Goal: Task Accomplishment & Management: Use online tool/utility

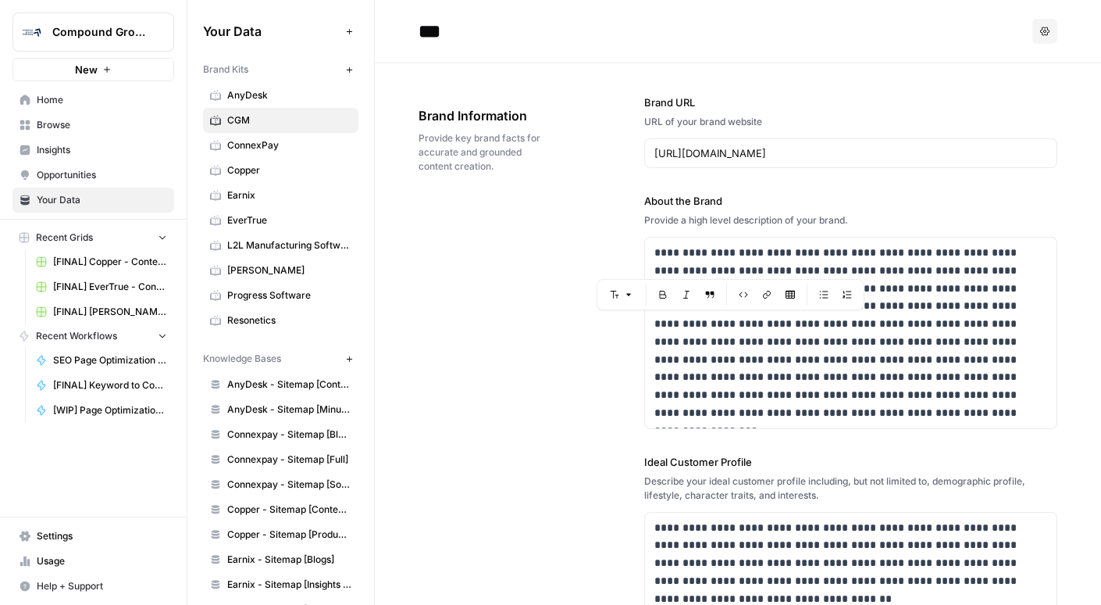
scroll to position [376, 0]
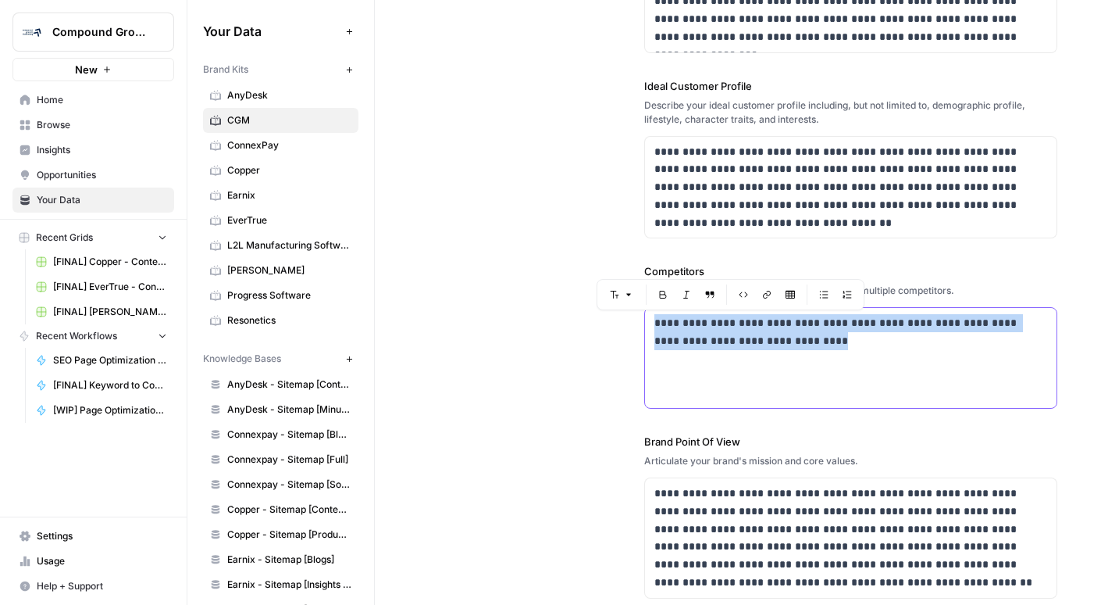
click at [112, 31] on span "Compound Growth" at bounding box center [99, 32] width 95 height 16
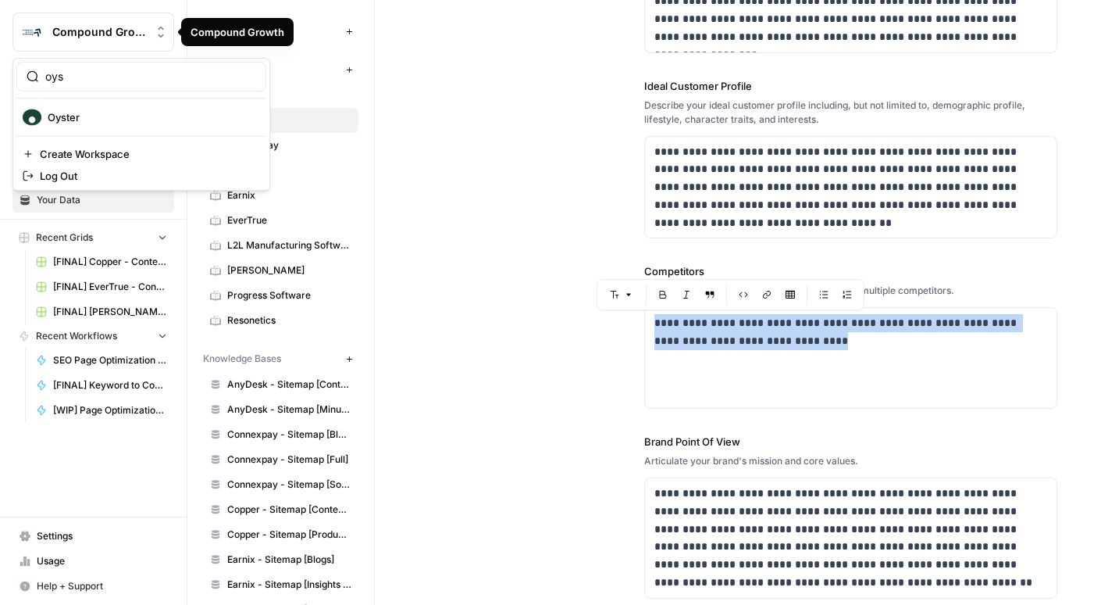
type input "oys"
click at [93, 118] on span "Oyster" at bounding box center [151, 117] width 206 height 16
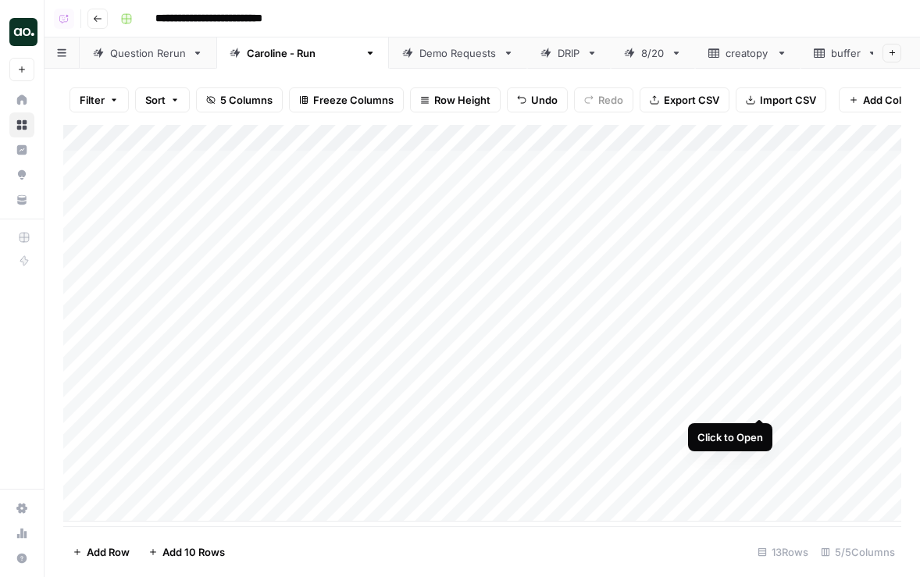
click at [757, 402] on div "Add Column" at bounding box center [482, 323] width 838 height 397
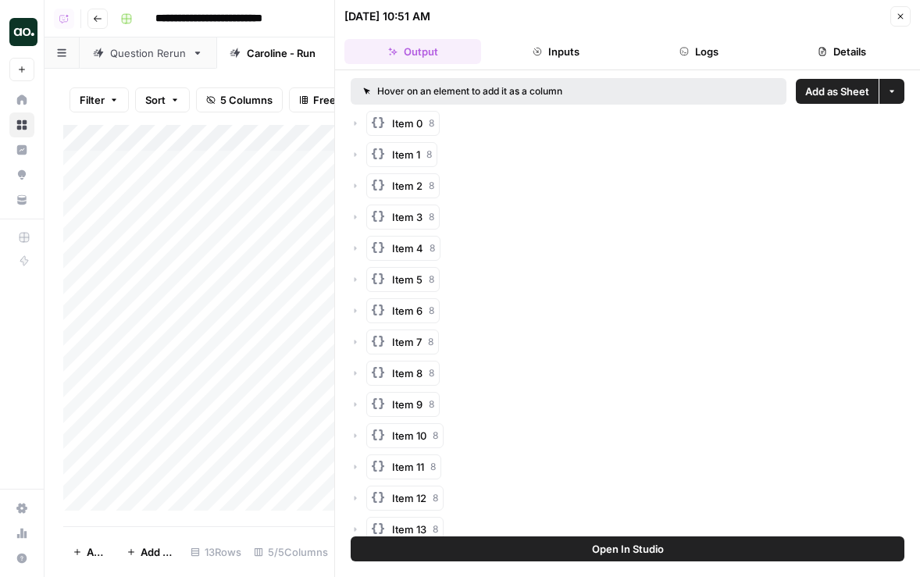
click at [827, 91] on span "Add as Sheet" at bounding box center [837, 92] width 64 height 16
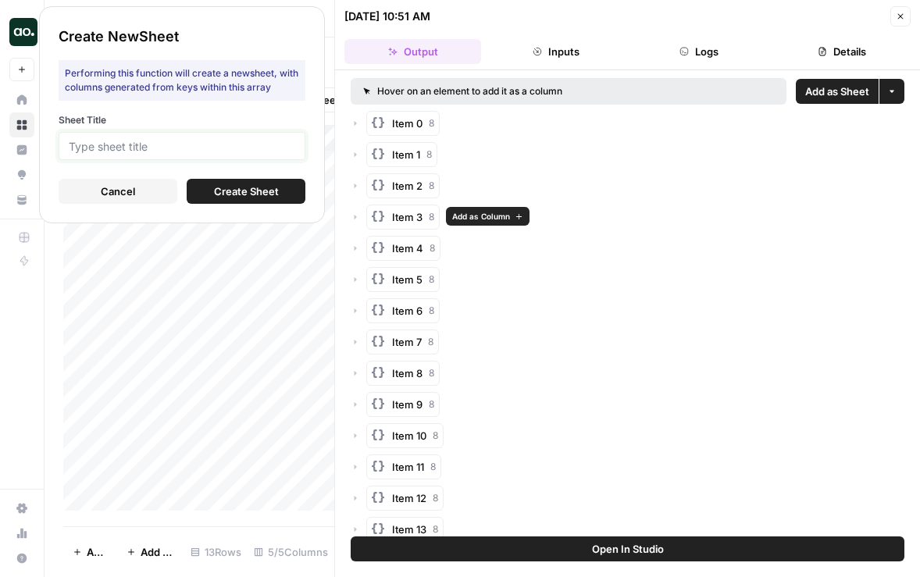
click at [237, 142] on input "Sheet Title" at bounding box center [182, 146] width 227 height 14
type input "Oyster"
click at [215, 195] on span "Create Sheet" at bounding box center [246, 192] width 65 height 16
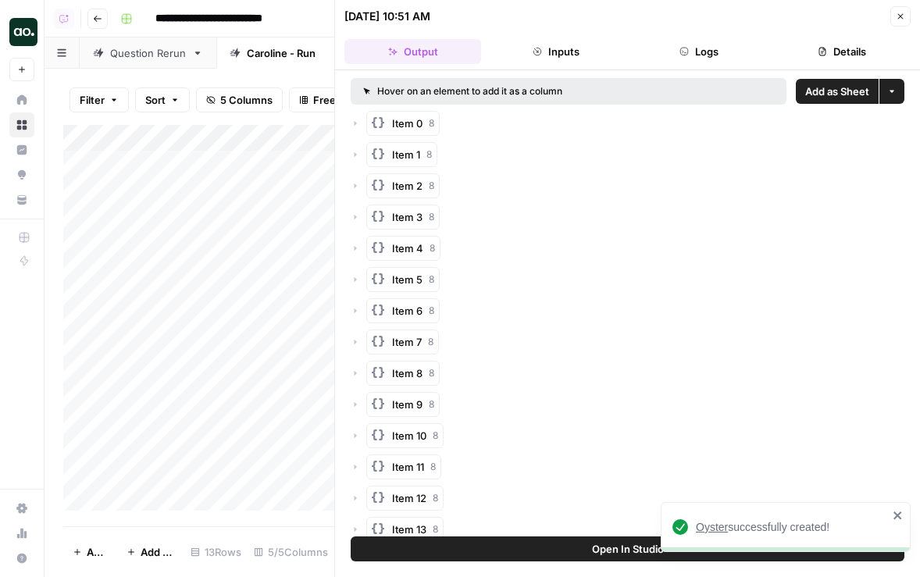
click at [709, 523] on span "Oyster" at bounding box center [712, 527] width 32 height 12
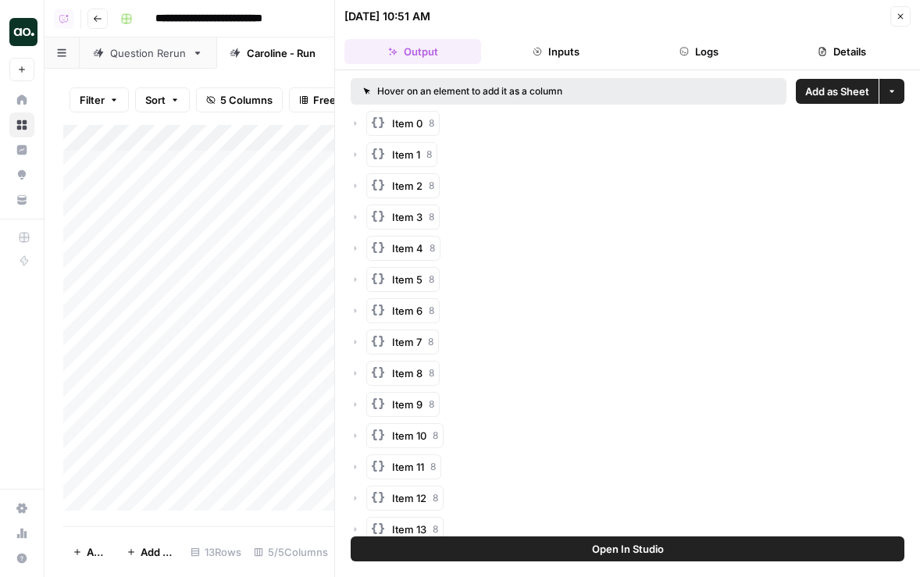
click at [901, 20] on icon "button" at bounding box center [900, 16] width 9 height 9
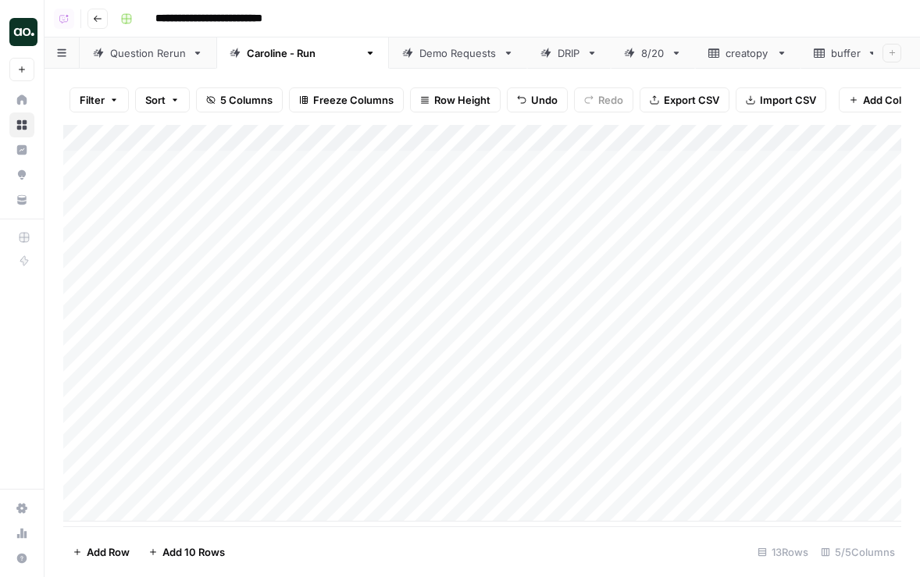
click at [241, 266] on div "Add Column" at bounding box center [482, 323] width 838 height 397
click at [201, 451] on div "Add Column" at bounding box center [482, 323] width 838 height 397
click at [431, 57] on div "Demo Requests" at bounding box center [457, 53] width 77 height 16
click at [124, 54] on div "Question Rerun" at bounding box center [148, 53] width 76 height 16
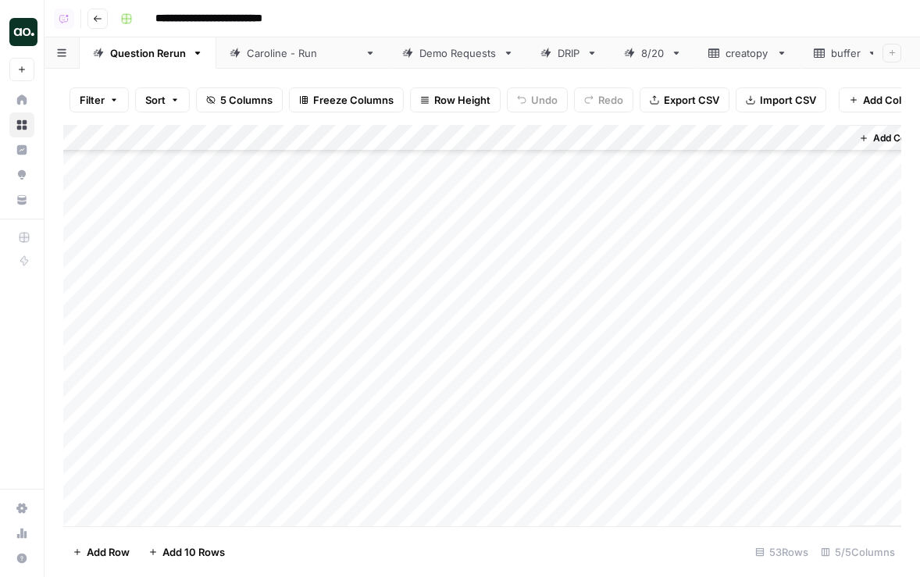
click at [241, 51] on div "Caroline - Run" at bounding box center [294, 53] width 129 height 16
click at [698, 453] on div "Add Column" at bounding box center [482, 323] width 838 height 397
click at [399, 62] on link "Demo Requests" at bounding box center [458, 52] width 138 height 31
click at [679, 457] on div "Add Column" at bounding box center [482, 326] width 838 height 402
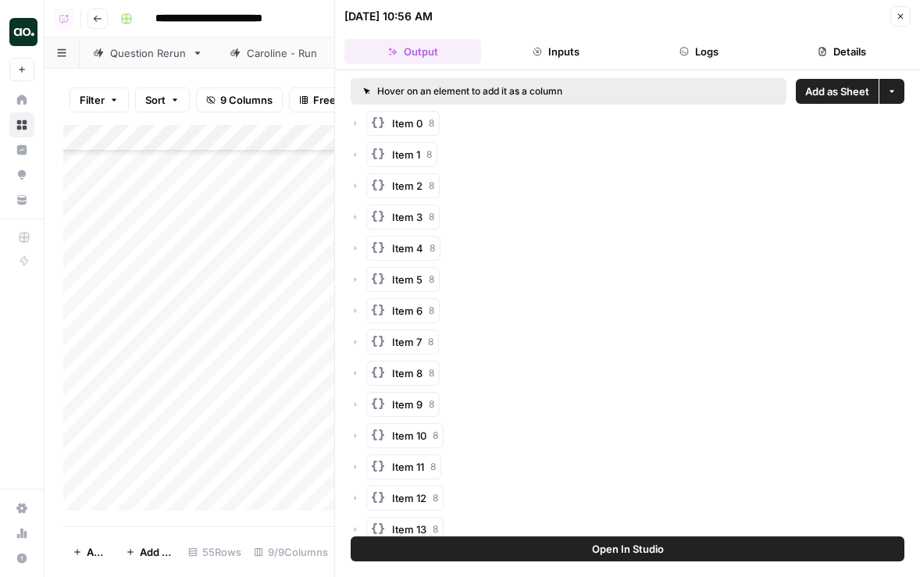
click at [825, 91] on span "Add as Sheet" at bounding box center [837, 92] width 64 height 16
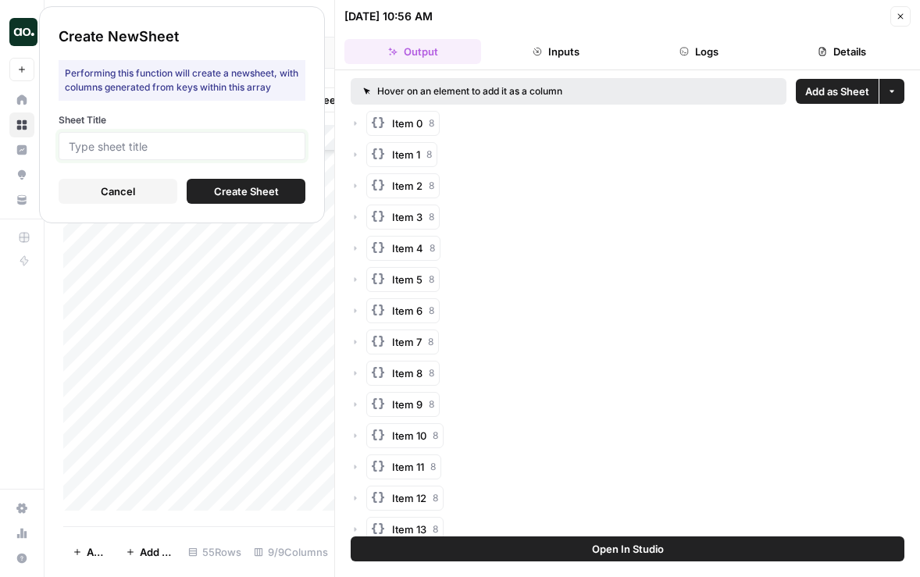
click at [244, 151] on input "Sheet Title" at bounding box center [182, 146] width 227 height 14
type input "Envelio"
click at [257, 191] on span "Create Sheet" at bounding box center [246, 192] width 65 height 16
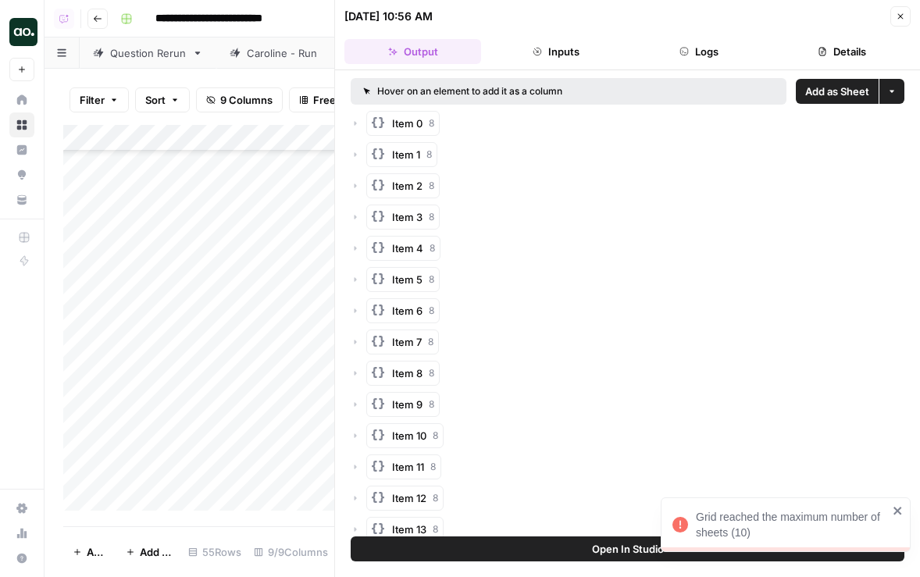
click at [894, 509] on icon "close" at bounding box center [898, 511] width 8 height 8
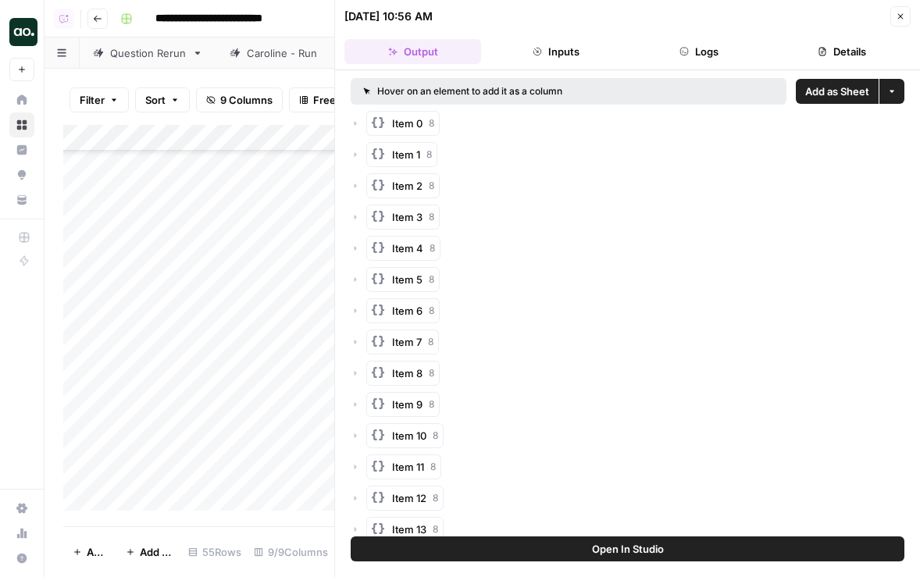
click at [900, 21] on button "Close" at bounding box center [901, 16] width 20 height 20
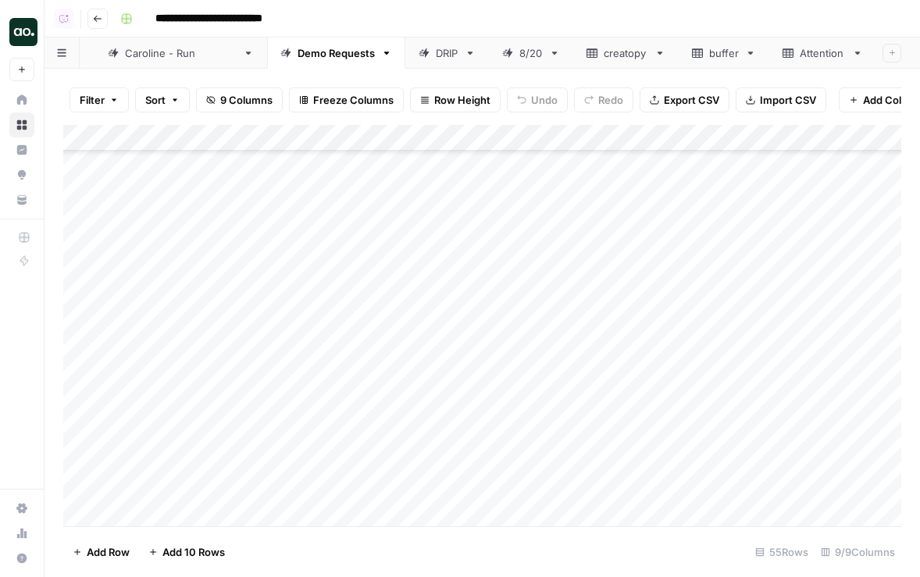
scroll to position [0, 262]
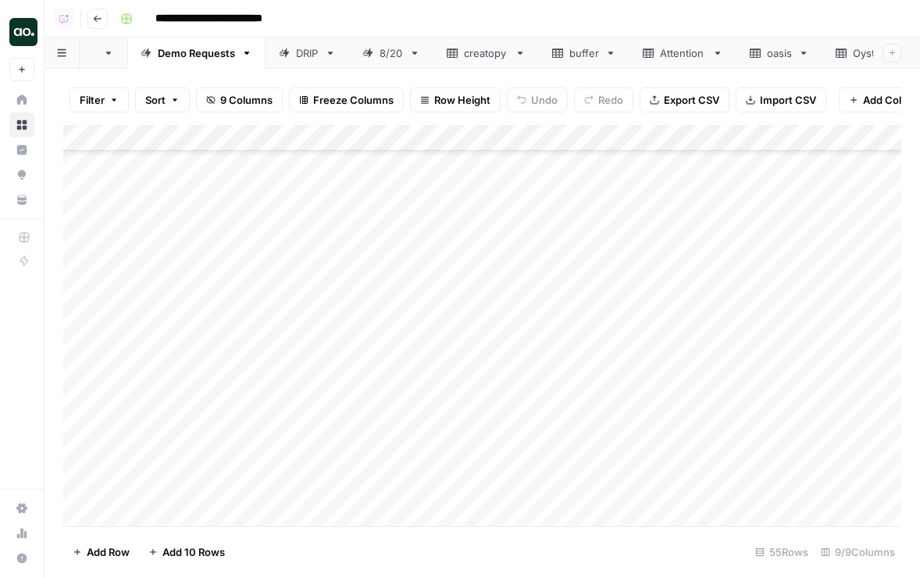
click at [893, 56] on icon at bounding box center [898, 53] width 11 height 11
click at [893, 55] on icon "button" at bounding box center [898, 53] width 11 height 11
click at [826, 134] on span "Delete Sheet" at bounding box center [803, 140] width 75 height 16
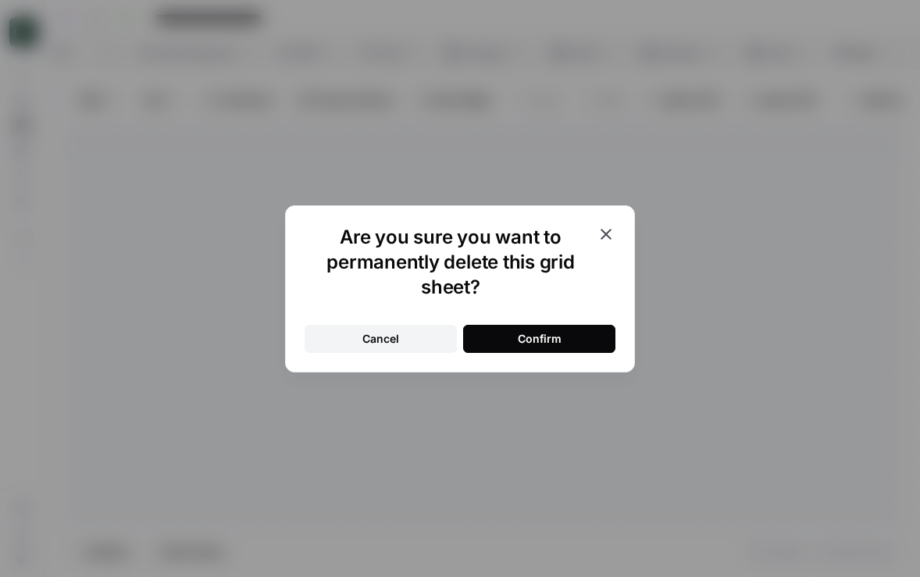
click at [589, 327] on button "Confirm" at bounding box center [539, 339] width 152 height 28
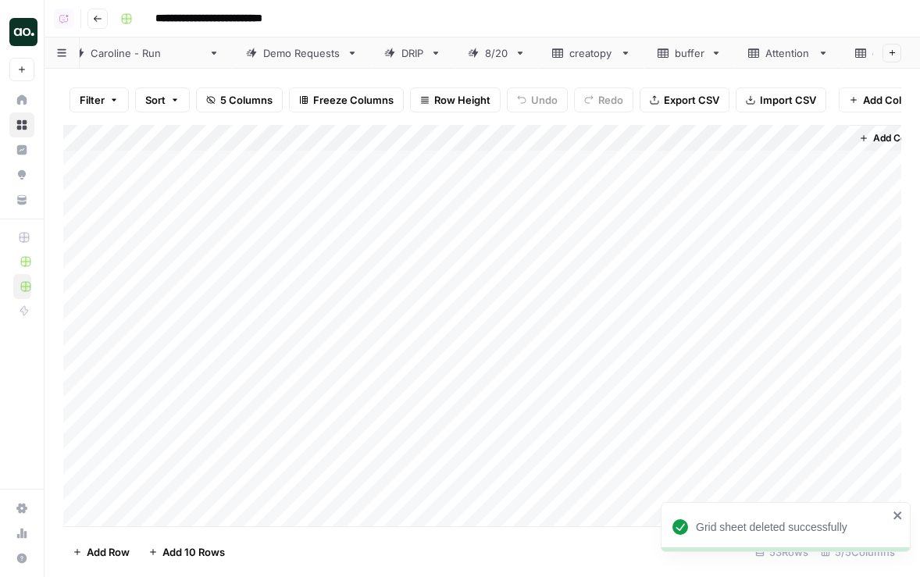
scroll to position [0, 168]
click at [699, 53] on icon at bounding box center [704, 53] width 11 height 11
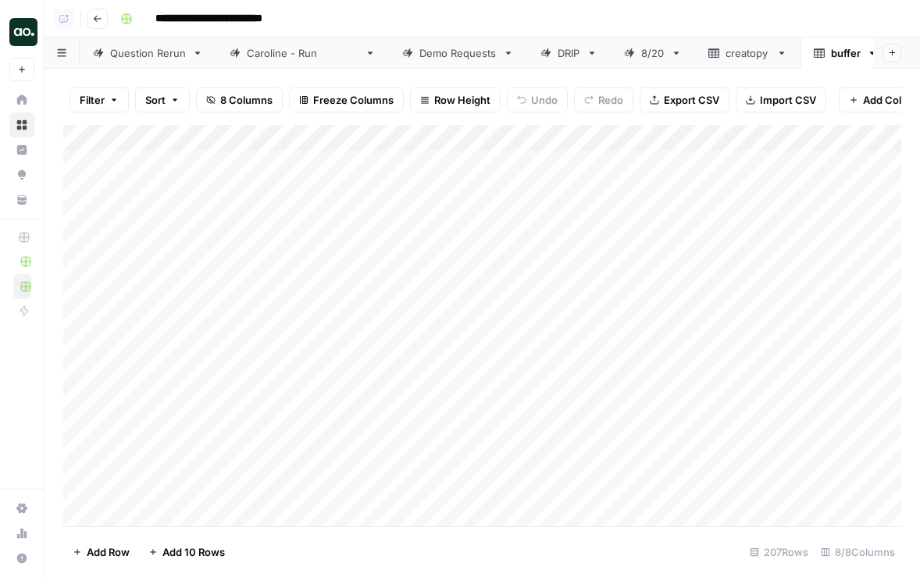
click at [398, 61] on link "Demo Requests" at bounding box center [458, 52] width 138 height 31
click at [682, 266] on div "Add Column" at bounding box center [482, 326] width 838 height 402
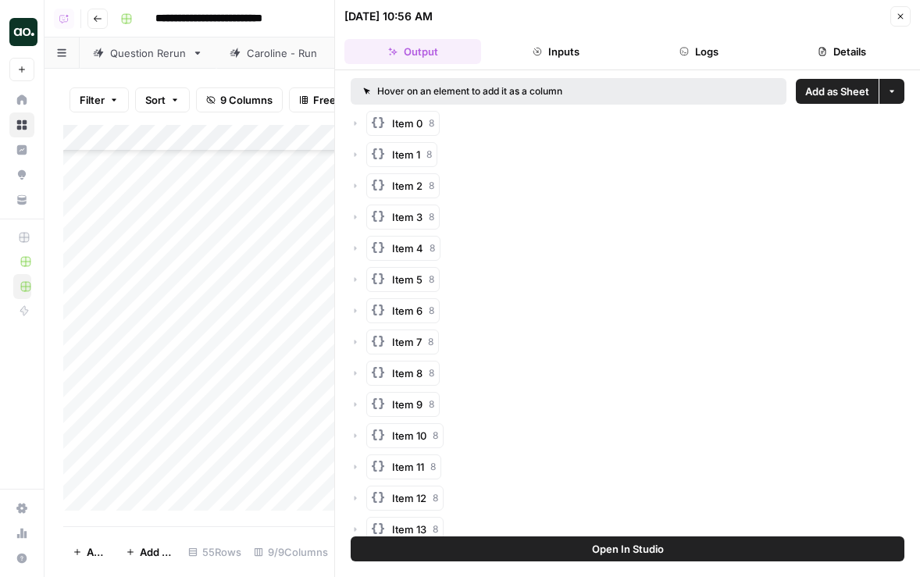
click at [819, 94] on span "Add as Sheet" at bounding box center [837, 92] width 64 height 16
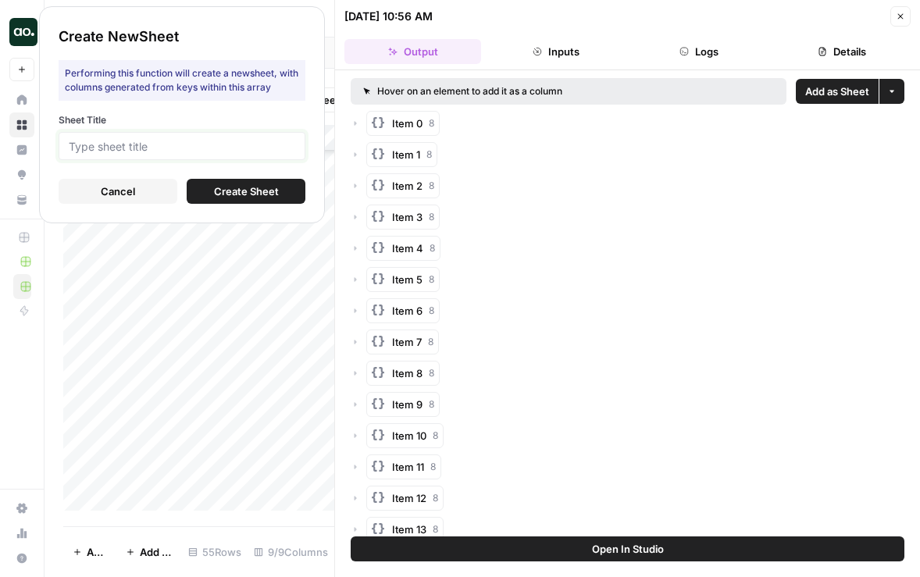
click at [214, 143] on input "Sheet Title" at bounding box center [182, 146] width 227 height 14
type input "envelio"
click at [214, 191] on span "Create Sheet" at bounding box center [246, 192] width 65 height 16
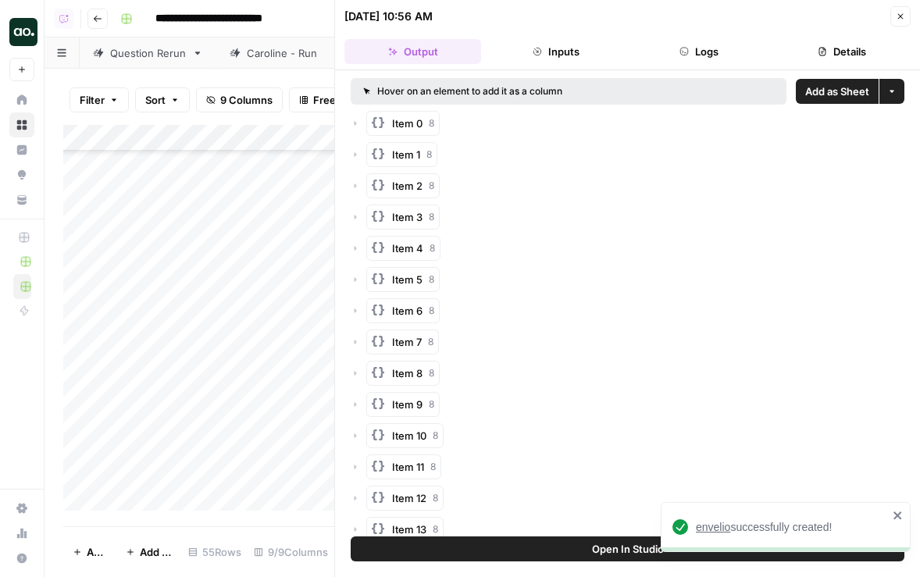
click at [700, 526] on span "envelio" at bounding box center [713, 527] width 34 height 12
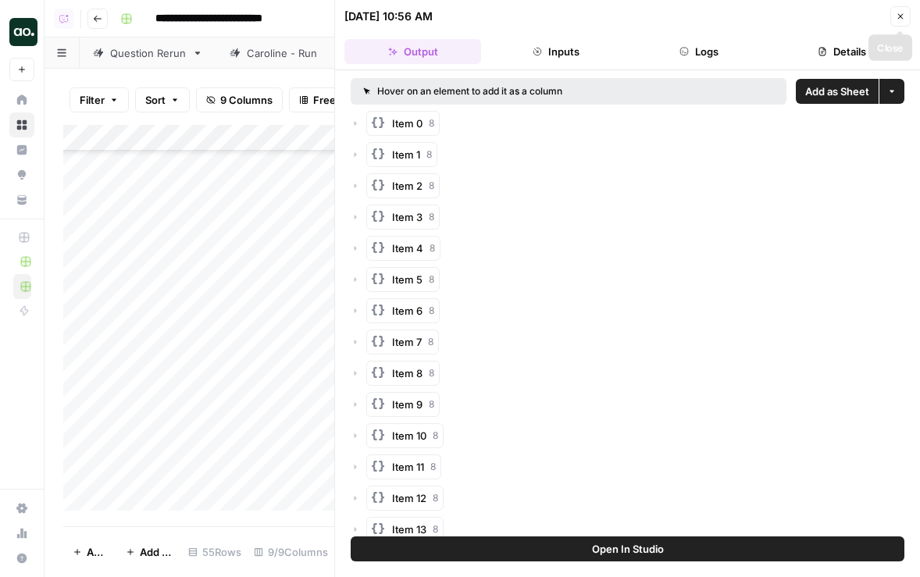
click at [902, 16] on icon "button" at bounding box center [900, 16] width 9 height 9
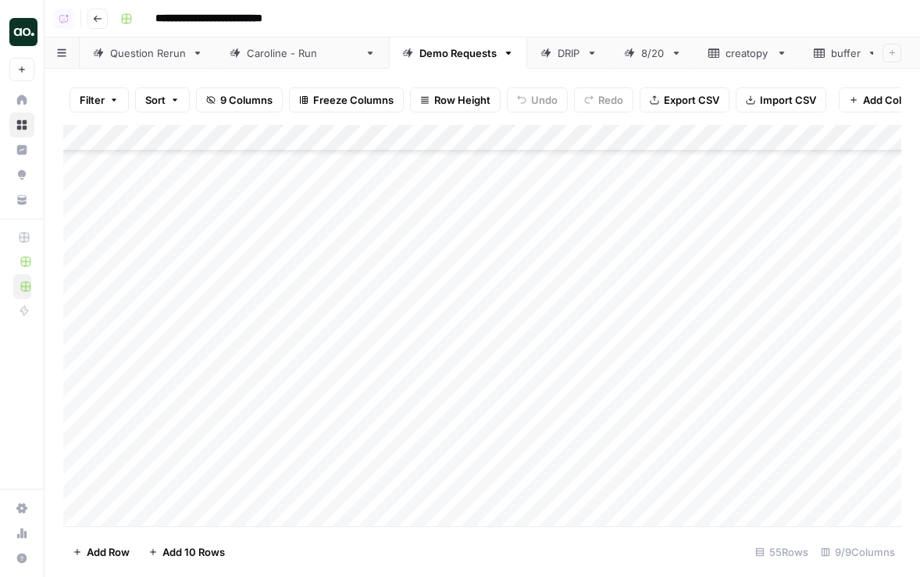
scroll to position [976, 0]
click at [179, 439] on div "Add Column" at bounding box center [482, 326] width 838 height 402
click at [242, 442] on div "Add Column" at bounding box center [482, 326] width 838 height 402
click at [241, 441] on div "Add Column" at bounding box center [482, 326] width 838 height 402
drag, startPoint x: 259, startPoint y: 437, endPoint x: 137, endPoint y: 425, distance: 123.3
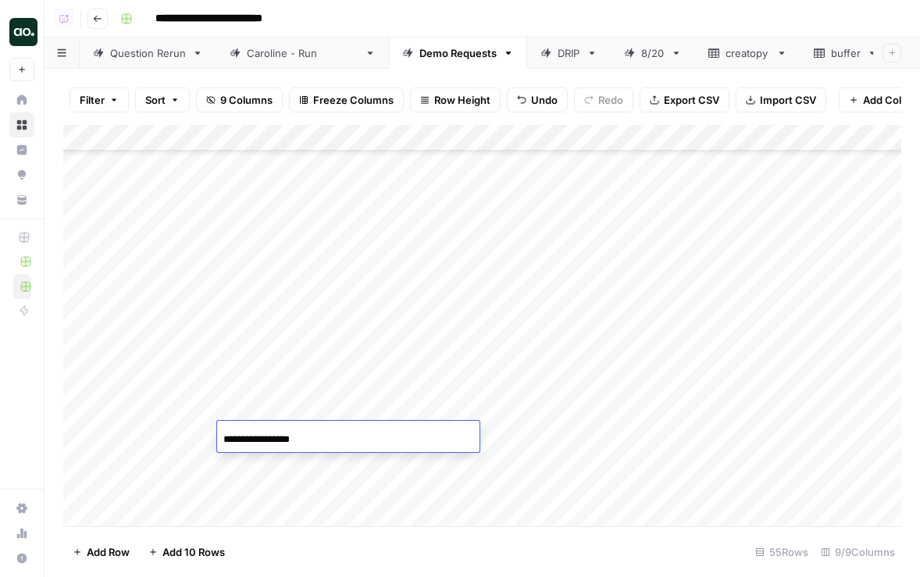
click at [137, 425] on body "**********" at bounding box center [460, 288] width 920 height 577
click at [303, 439] on input "*********" at bounding box center [348, 439] width 250 height 19
type input "********"
click at [598, 436] on div "Add Column" at bounding box center [482, 326] width 838 height 402
click at [158, 460] on div "Add Column" at bounding box center [482, 326] width 838 height 402
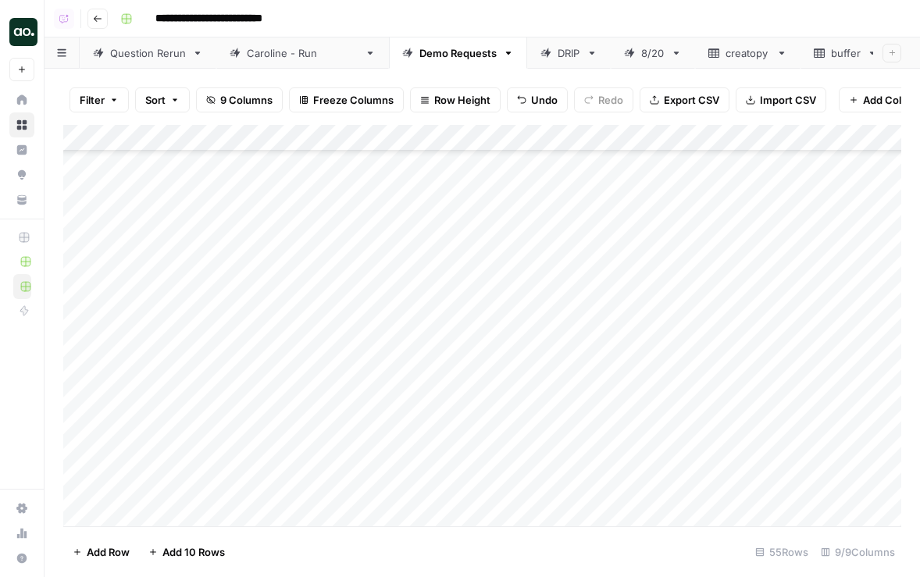
click at [152, 462] on div "Add Column" at bounding box center [482, 326] width 838 height 402
type textarea "**********"
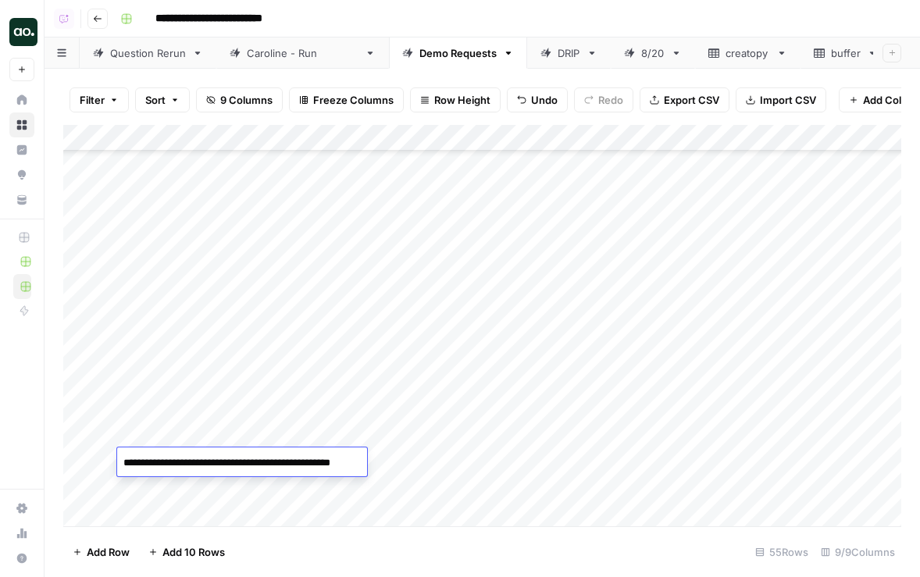
click at [168, 501] on div "Add Column" at bounding box center [482, 326] width 838 height 402
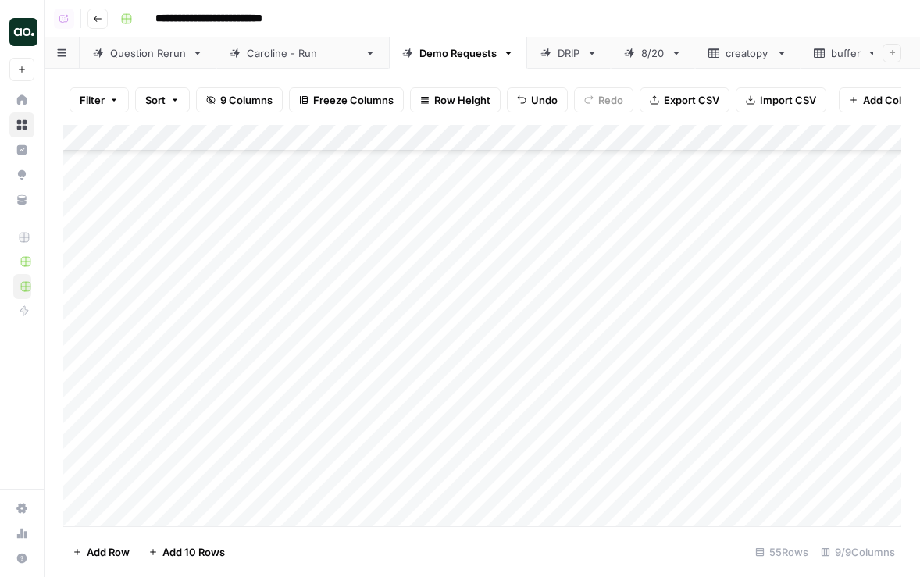
click at [162, 457] on div "Add Column" at bounding box center [482, 326] width 838 height 402
click at [241, 466] on div "Add Column" at bounding box center [482, 326] width 838 height 402
click at [241, 465] on div "Add Column" at bounding box center [482, 326] width 838 height 402
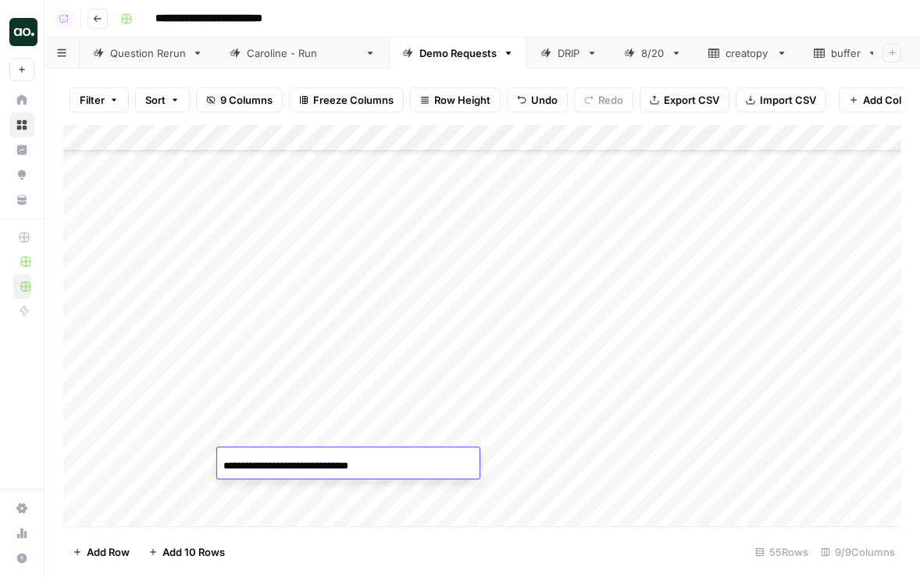
drag, startPoint x: 259, startPoint y: 460, endPoint x: 119, endPoint y: 457, distance: 140.6
click at [119, 457] on body "**********" at bounding box center [460, 288] width 920 height 577
click at [359, 464] on input "**********" at bounding box center [348, 466] width 250 height 19
type input "**********"
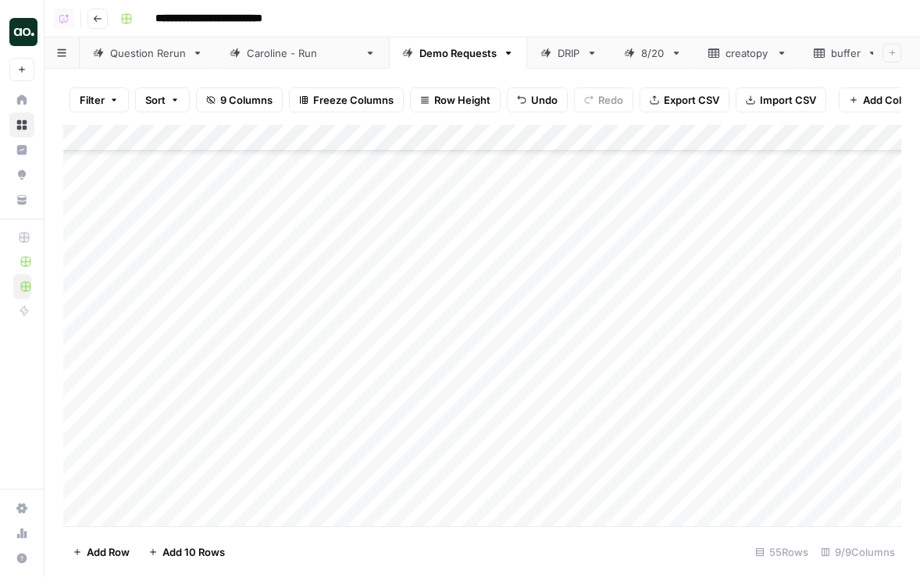
click at [599, 460] on div "Add Column" at bounding box center [482, 326] width 838 height 402
click at [292, 52] on div "Caroline - Run" at bounding box center [303, 53] width 112 height 16
click at [758, 216] on div "Add Column" at bounding box center [482, 323] width 838 height 397
click at [402, 59] on div "Demo Requests" at bounding box center [449, 53] width 95 height 16
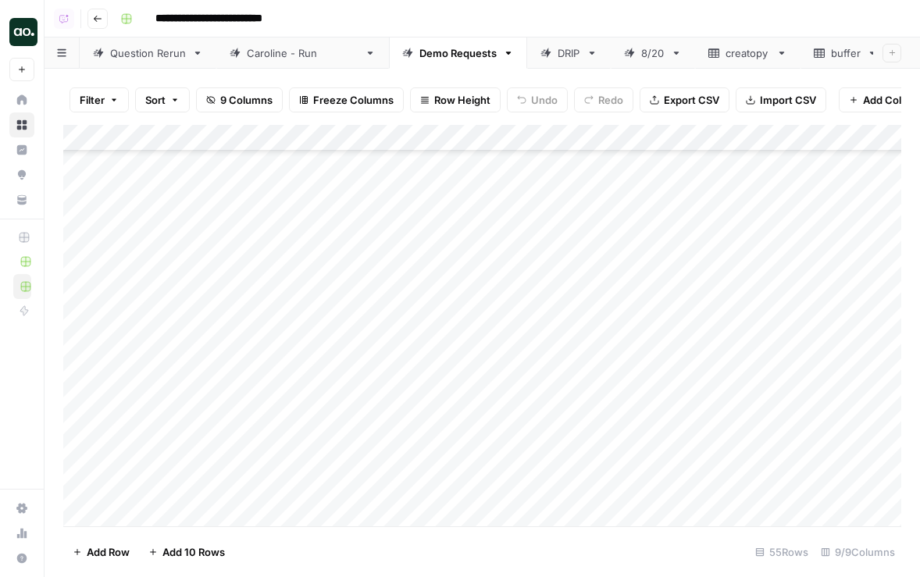
scroll to position [946, 0]
click at [700, 280] on div "Add Column" at bounding box center [482, 326] width 838 height 402
click at [250, 59] on div "Caroline - Run" at bounding box center [303, 53] width 112 height 16
click at [419, 55] on div "Demo Requests" at bounding box center [457, 53] width 77 height 16
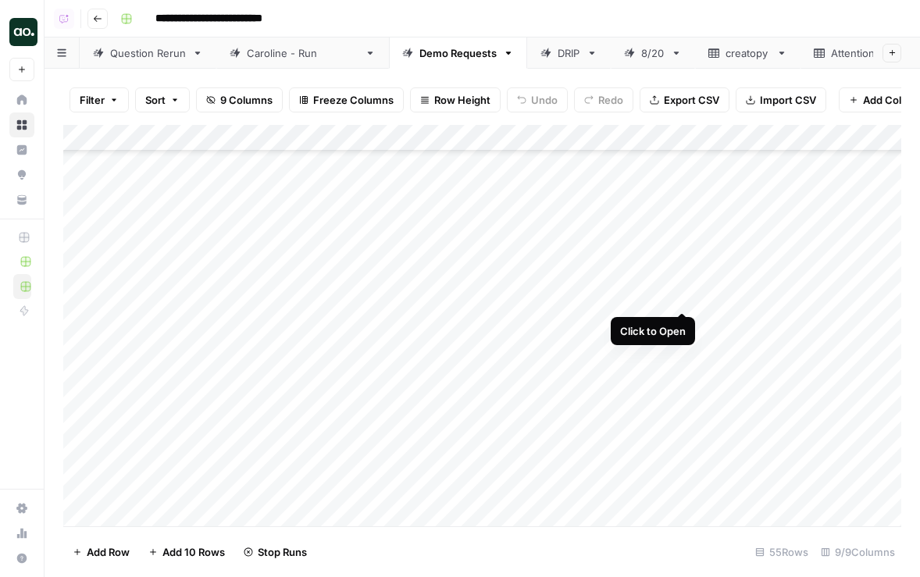
click at [682, 291] on div "Add Column" at bounding box center [482, 326] width 838 height 402
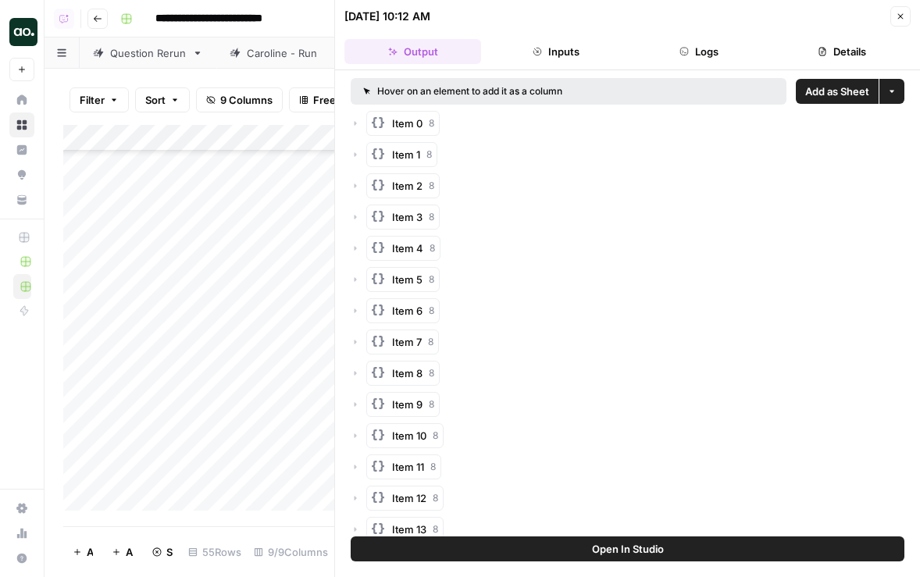
click at [837, 91] on span "Add as Sheet" at bounding box center [837, 92] width 64 height 16
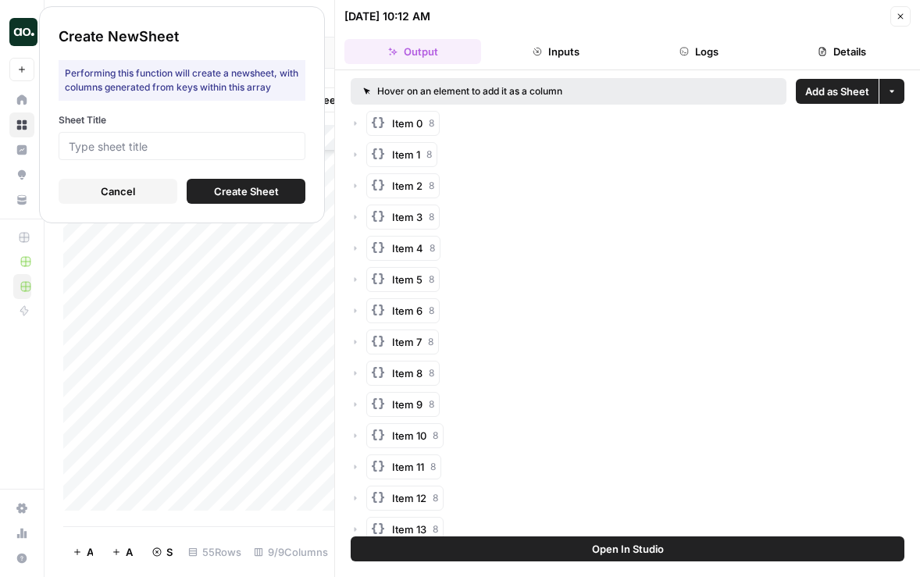
click at [248, 135] on div at bounding box center [182, 146] width 247 height 28
click at [241, 140] on input "Sheet Title" at bounding box center [182, 146] width 227 height 14
type input "attn"
click at [253, 186] on span "Create Sheet" at bounding box center [246, 192] width 65 height 16
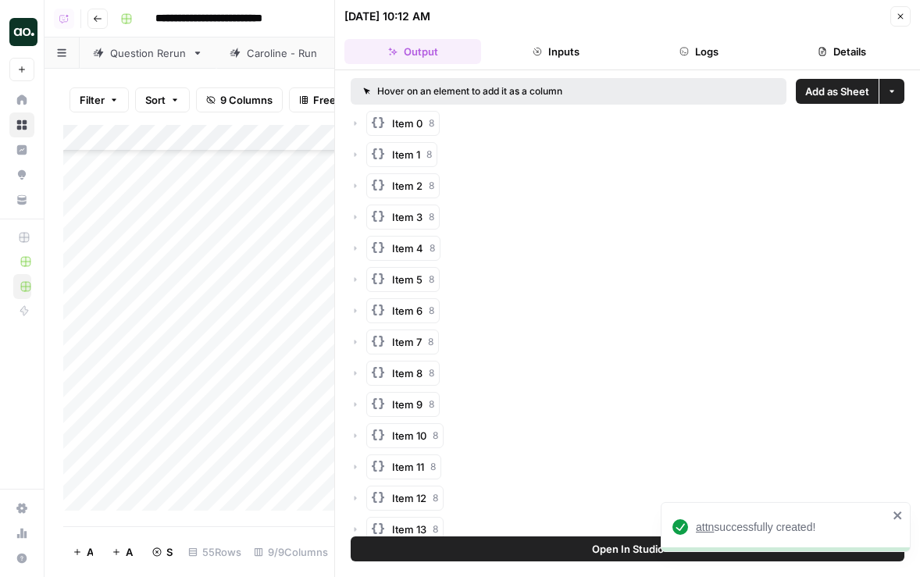
click at [710, 530] on span "attn" at bounding box center [705, 527] width 18 height 12
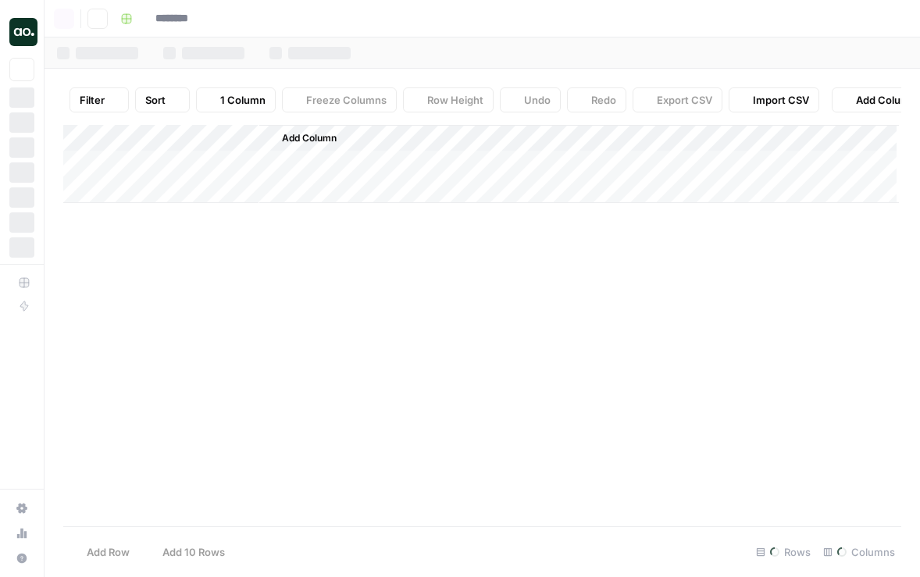
type input "**********"
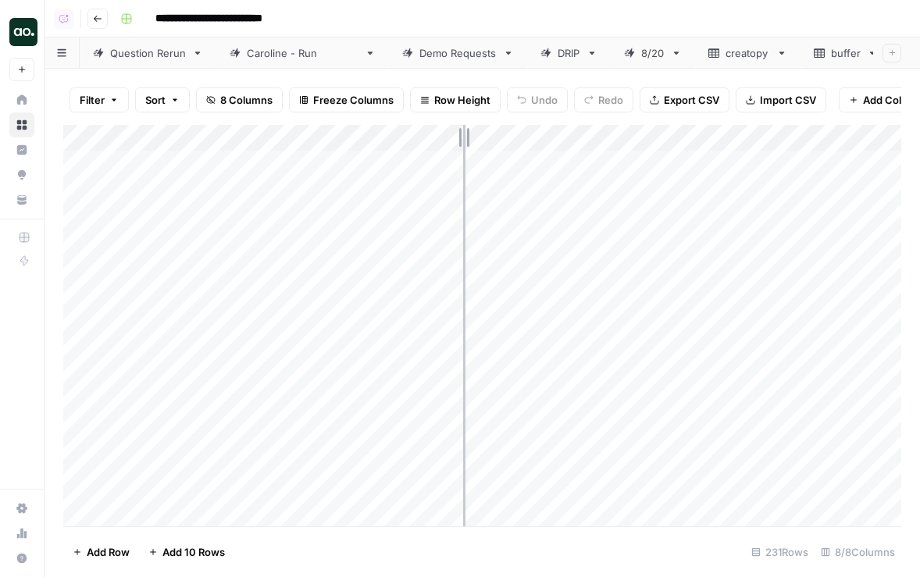
drag, startPoint x: 344, startPoint y: 141, endPoint x: 462, endPoint y: 138, distance: 118.0
click at [463, 139] on div "Add Column" at bounding box center [482, 326] width 838 height 402
click at [306, 206] on div "Add Column" at bounding box center [482, 326] width 838 height 402
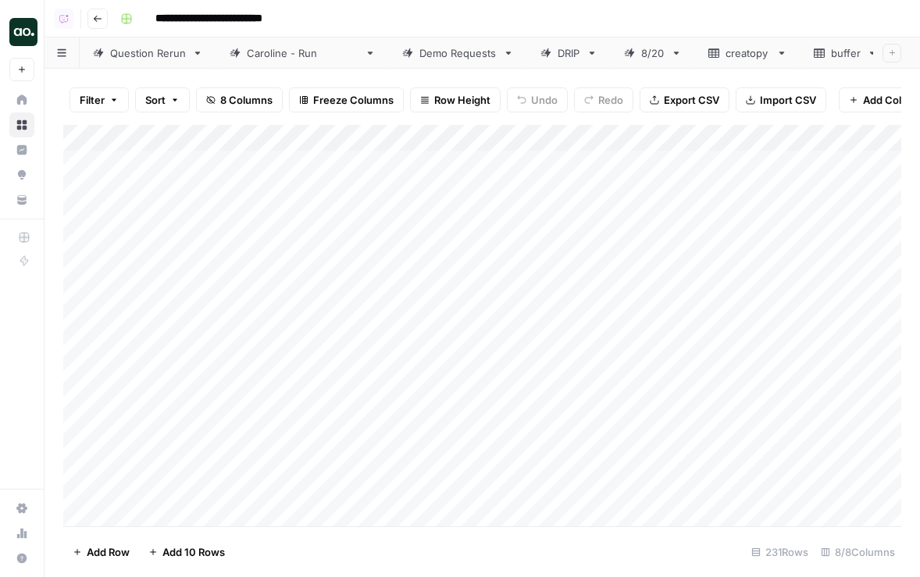
click at [209, 135] on div "Add Column" at bounding box center [482, 326] width 838 height 402
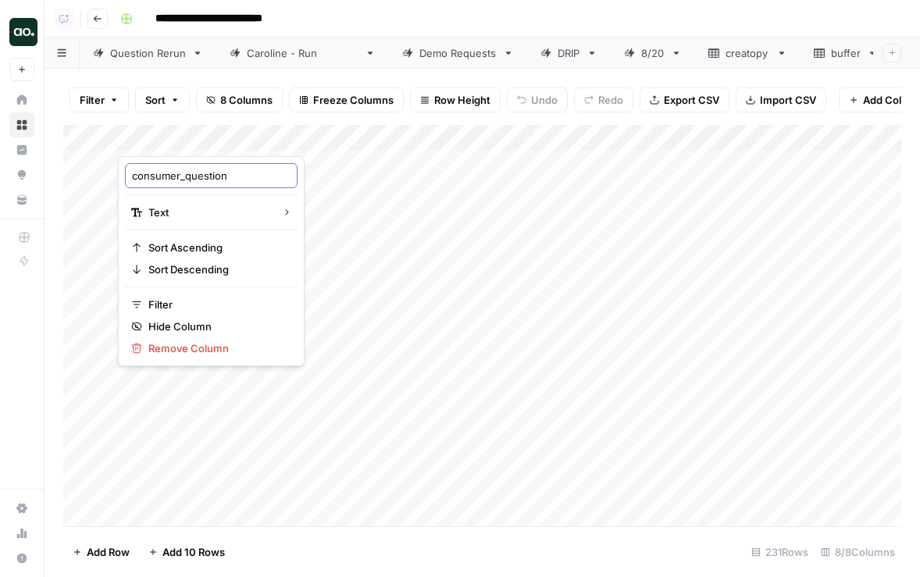
click at [183, 172] on input "consumer_question" at bounding box center [211, 176] width 159 height 16
drag, startPoint x: 184, startPoint y: 178, endPoint x: 84, endPoint y: 158, distance: 101.3
click at [84, 158] on body "**********" at bounding box center [460, 288] width 920 height 577
click at [140, 173] on input "consumer_question" at bounding box center [211, 176] width 159 height 16
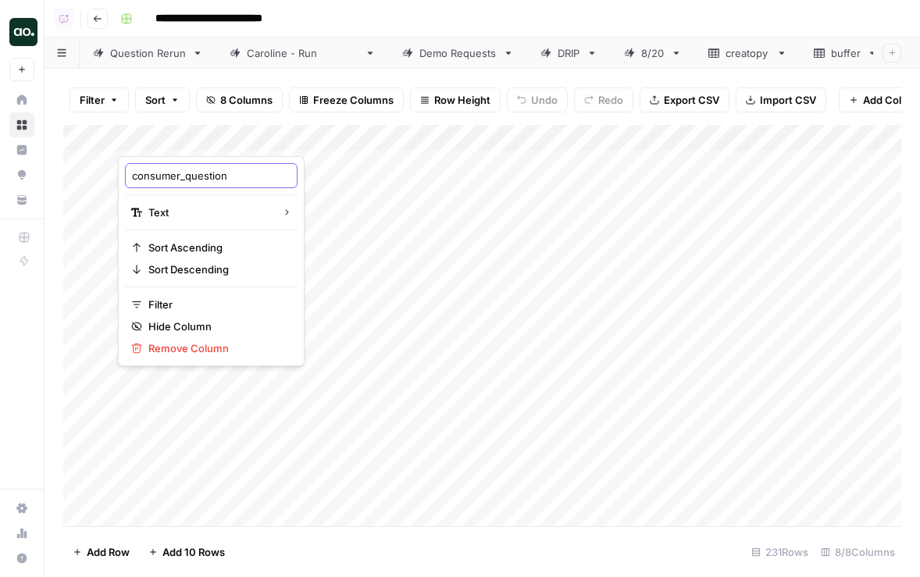
click at [140, 173] on input "consumer_question" at bounding box center [211, 176] width 159 height 16
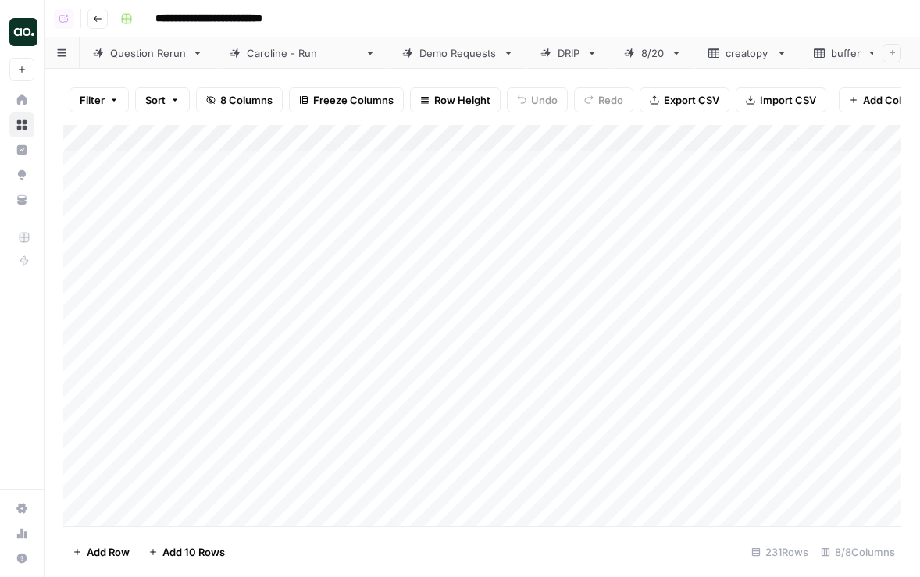
drag, startPoint x: 128, startPoint y: 174, endPoint x: 152, endPoint y: 174, distance: 24.2
click at [155, 136] on div "Add Column" at bounding box center [482, 326] width 838 height 402
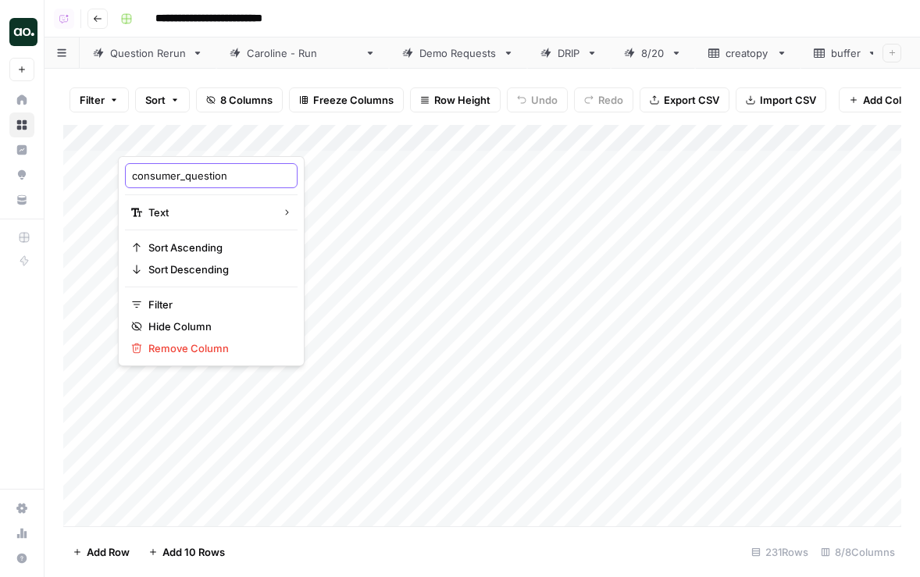
click at [169, 180] on input "consumer_question" at bounding box center [211, 176] width 159 height 16
drag, startPoint x: 184, startPoint y: 179, endPoint x: 130, endPoint y: 174, distance: 54.1
click at [130, 174] on div "consumer_question" at bounding box center [211, 175] width 173 height 25
type input "question"
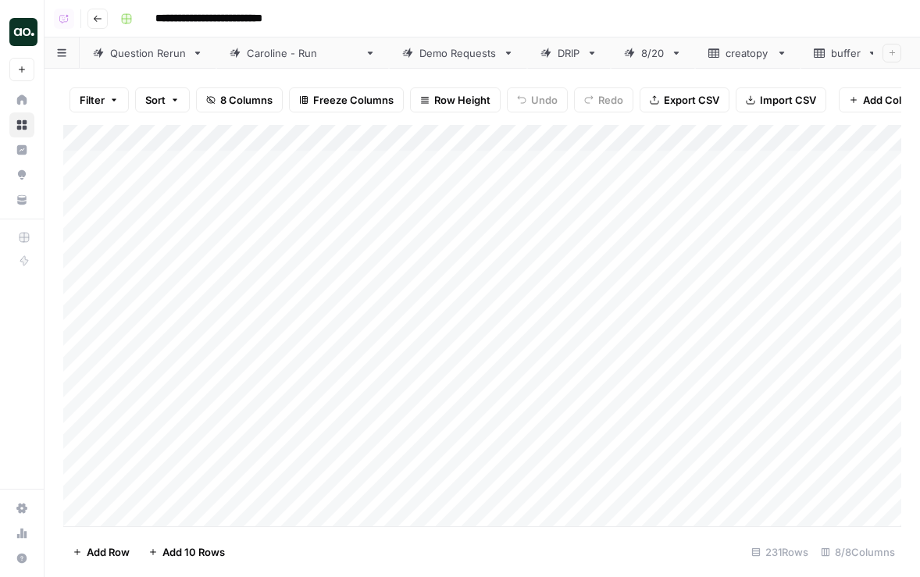
click at [668, 105] on span "Export CSV" at bounding box center [691, 100] width 55 height 16
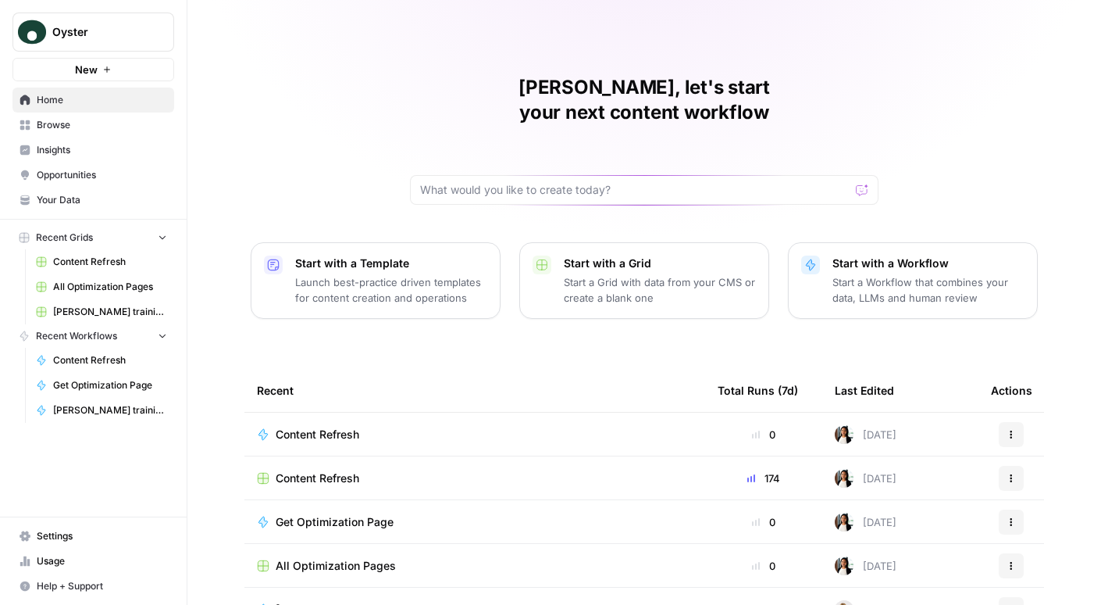
click at [74, 146] on span "Insights" at bounding box center [102, 150] width 130 height 14
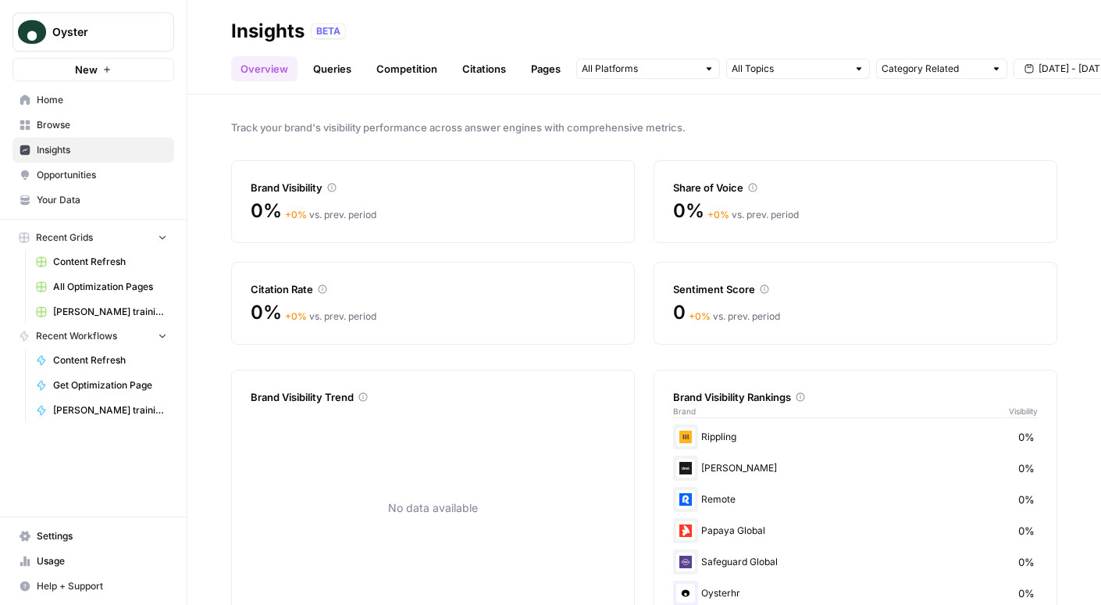
click at [337, 81] on header "Insights BETA Overview Queries Competition Citations Pages Category Related Sep…" at bounding box center [644, 47] width 914 height 95
click at [332, 73] on link "Queries" at bounding box center [332, 68] width 57 height 25
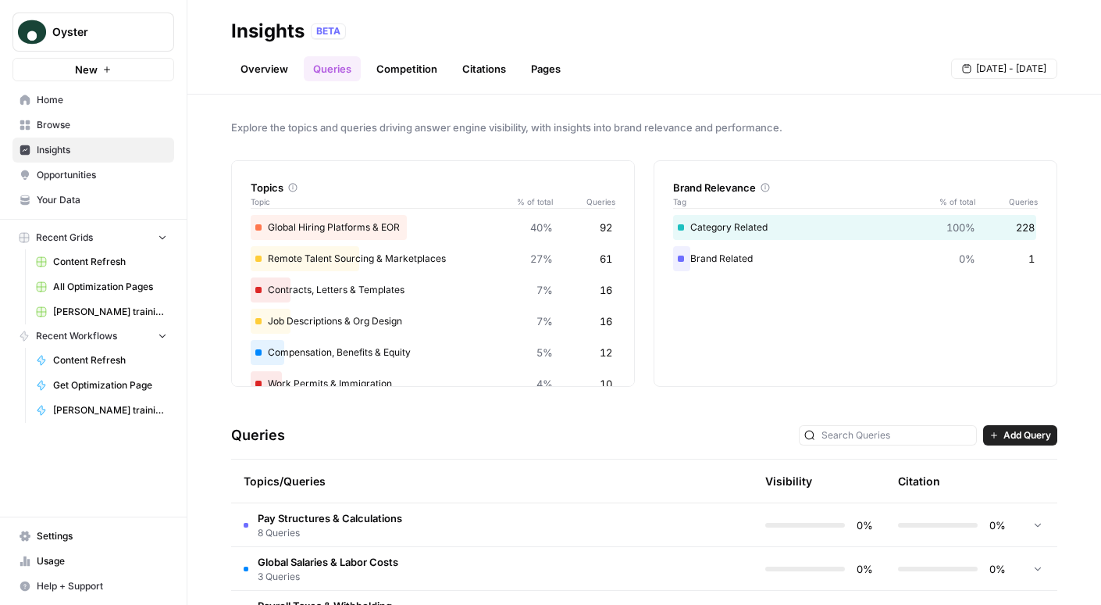
click at [377, 71] on link "Competition" at bounding box center [407, 68] width 80 height 25
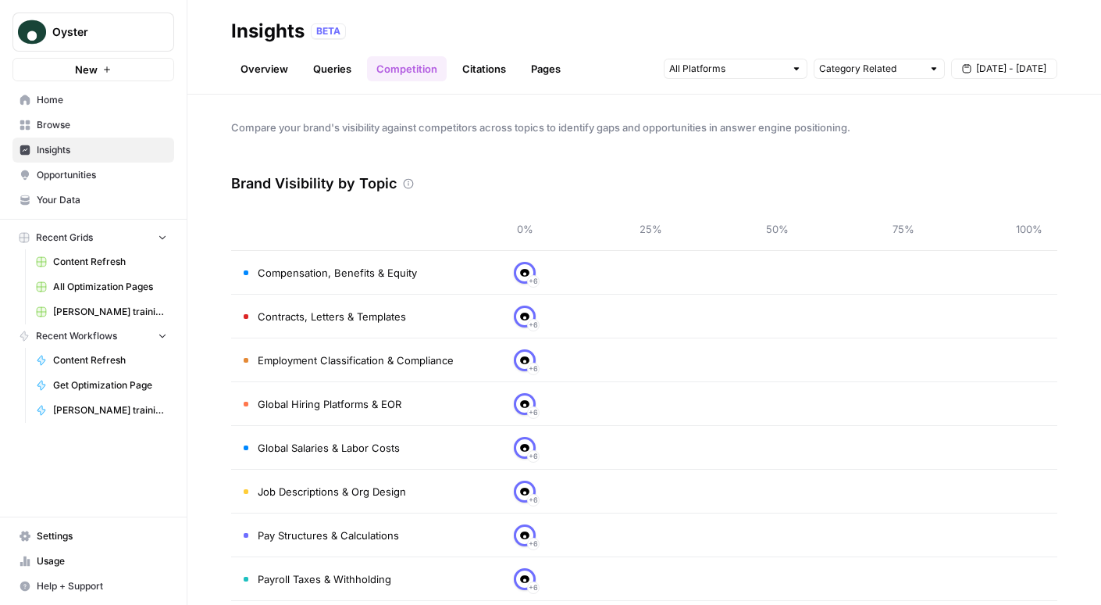
click at [477, 70] on link "Citations" at bounding box center [484, 68] width 62 height 25
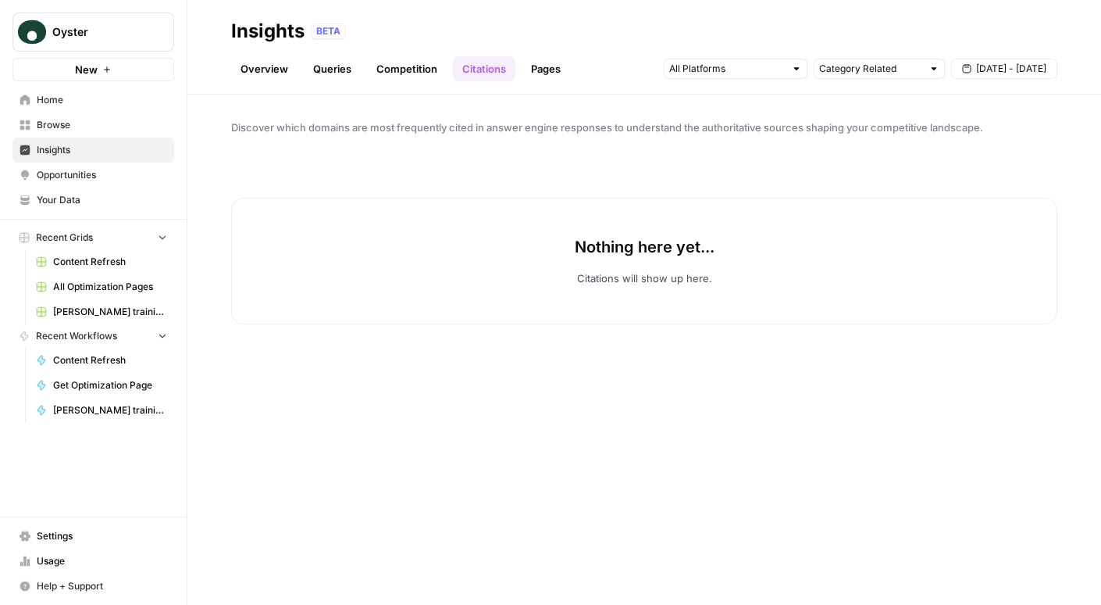
click at [528, 69] on link "Pages" at bounding box center [546, 68] width 48 height 25
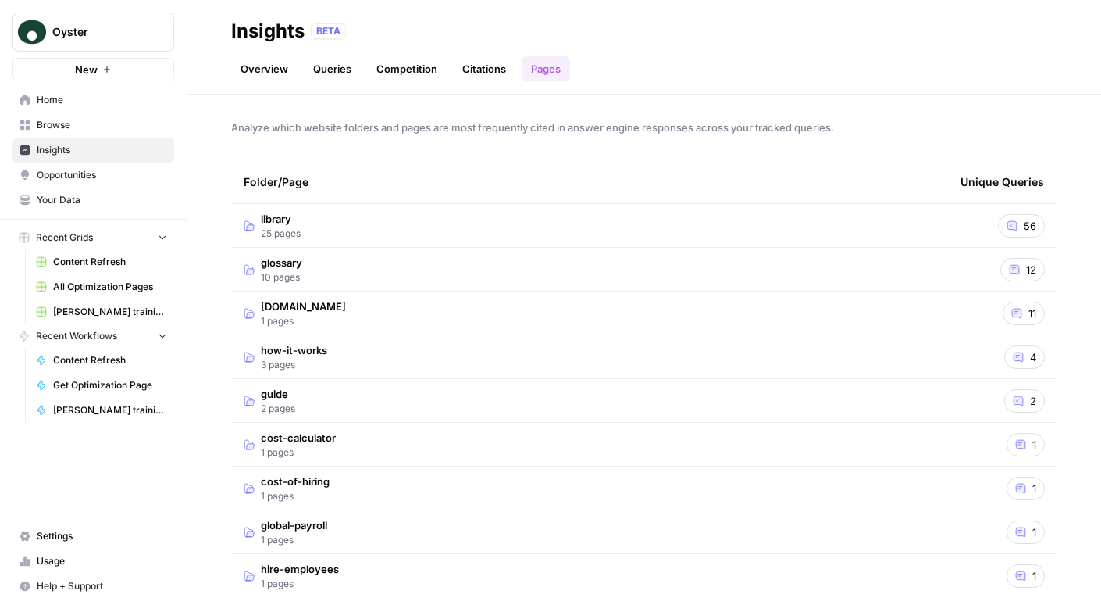
click at [461, 71] on link "Citations" at bounding box center [484, 68] width 62 height 25
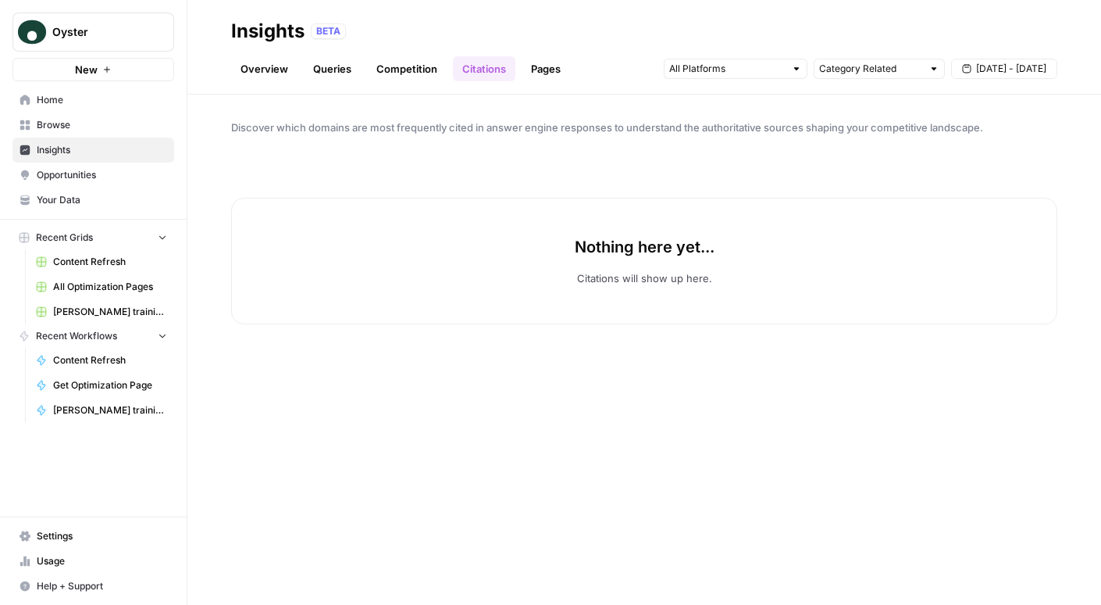
click at [423, 72] on link "Competition" at bounding box center [407, 68] width 80 height 25
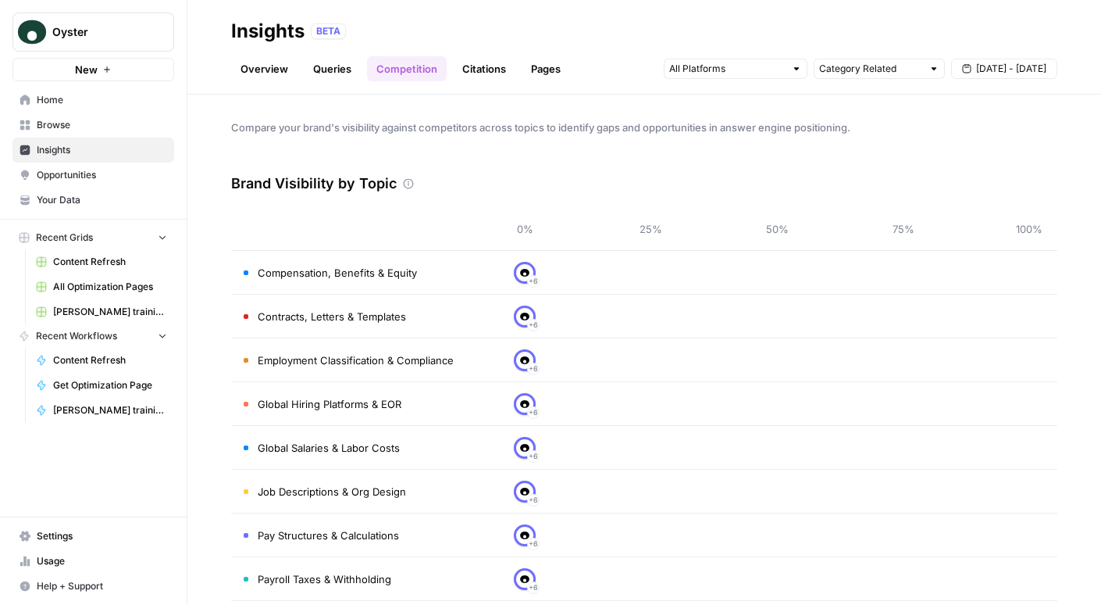
click at [274, 63] on link "Overview" at bounding box center [264, 68] width 66 height 25
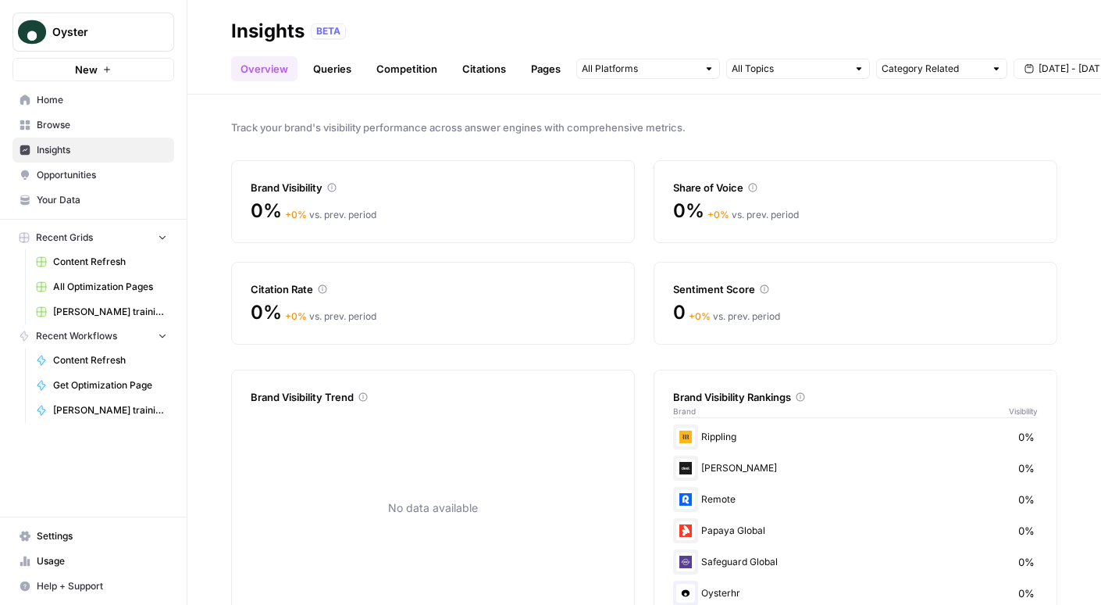
click at [116, 168] on span "Opportunities" at bounding box center [102, 175] width 130 height 14
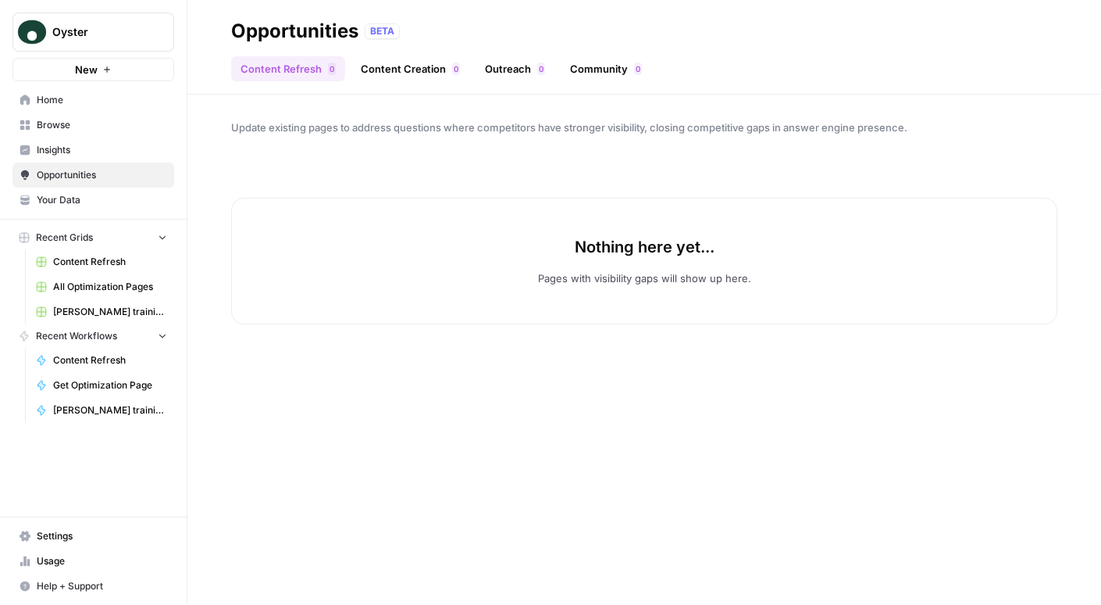
click at [373, 71] on link "Content Creation 0" at bounding box center [411, 68] width 118 height 25
click at [485, 72] on link "Outreach 0" at bounding box center [515, 68] width 79 height 25
click at [596, 63] on link "Community 0" at bounding box center [606, 68] width 91 height 25
click at [300, 62] on link "Content Refresh 0" at bounding box center [288, 68] width 114 height 25
click at [70, 152] on span "Insights" at bounding box center [102, 150] width 130 height 14
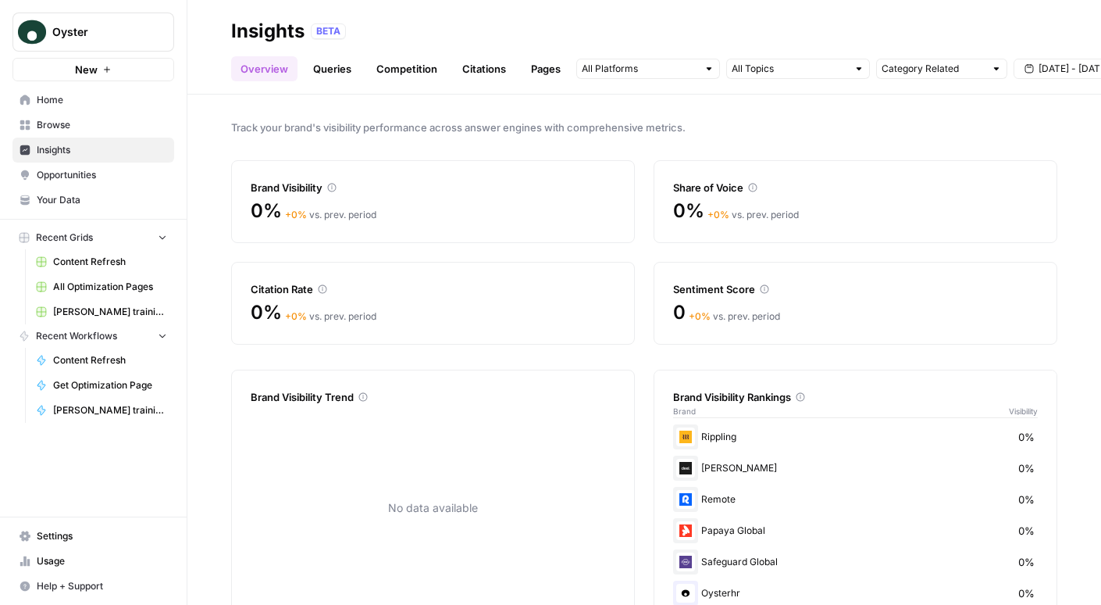
click at [109, 33] on span "Oyster" at bounding box center [99, 32] width 95 height 16
type input "xero"
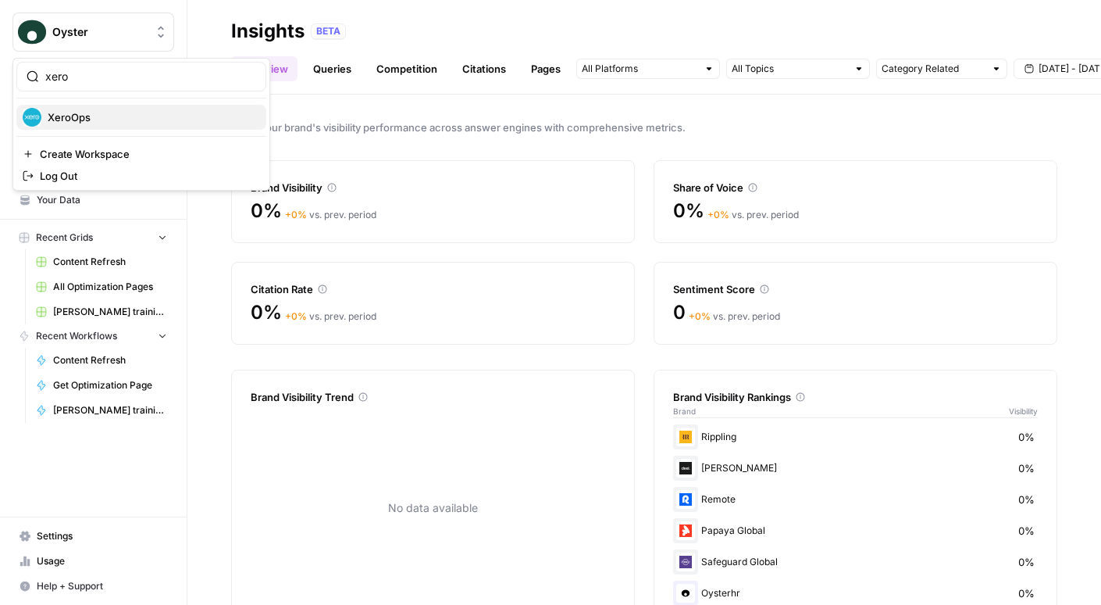
click at [107, 107] on button "XeroOps" at bounding box center [141, 117] width 250 height 25
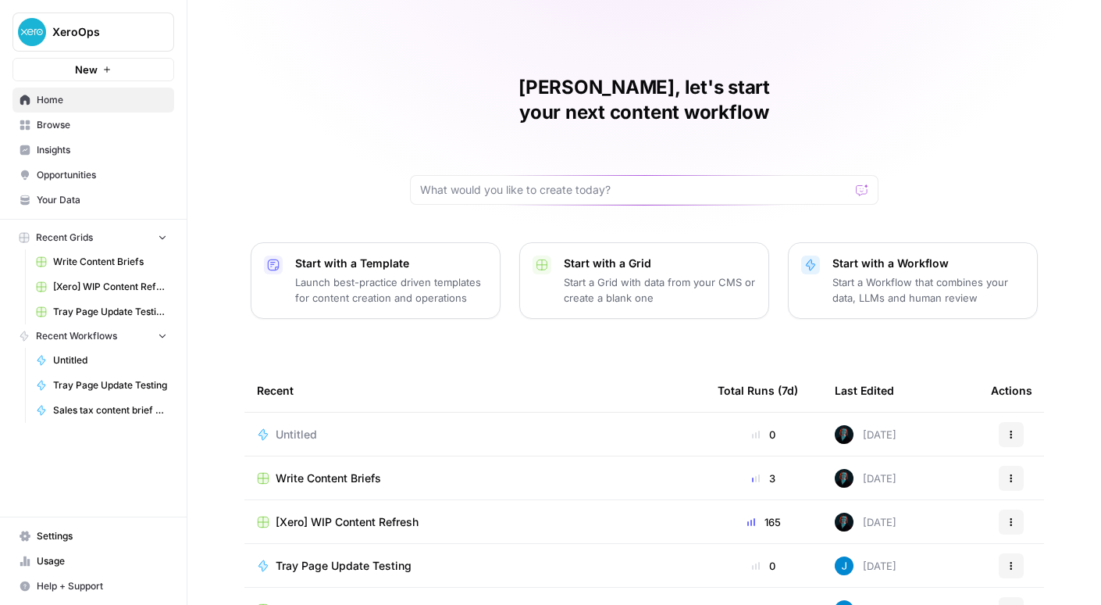
click at [105, 148] on span "Insights" at bounding box center [102, 150] width 130 height 14
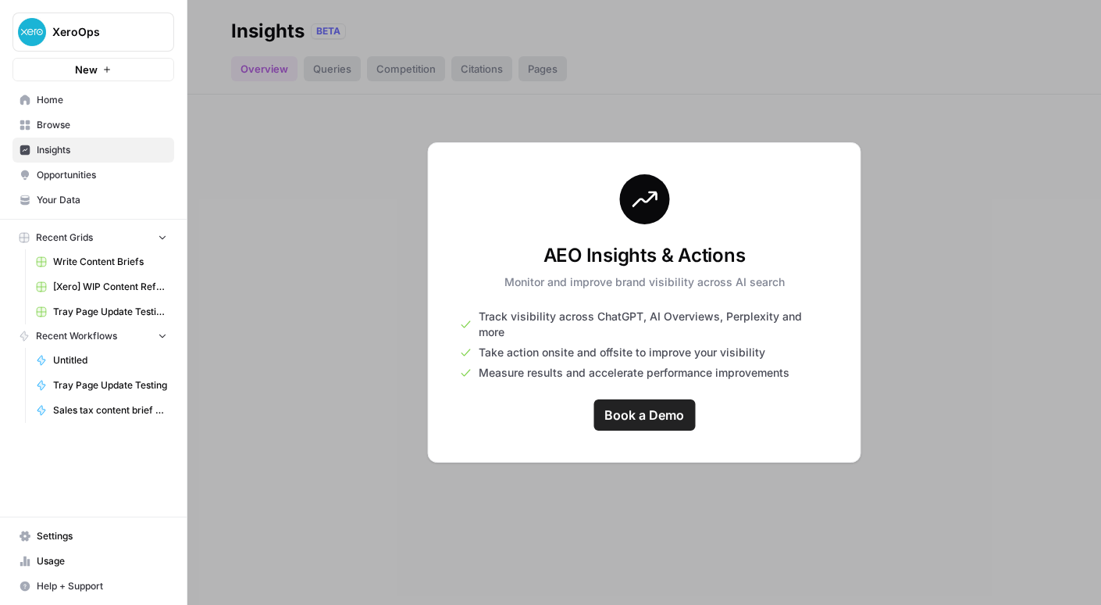
click at [49, 32] on button "XeroOps" at bounding box center [93, 31] width 162 height 39
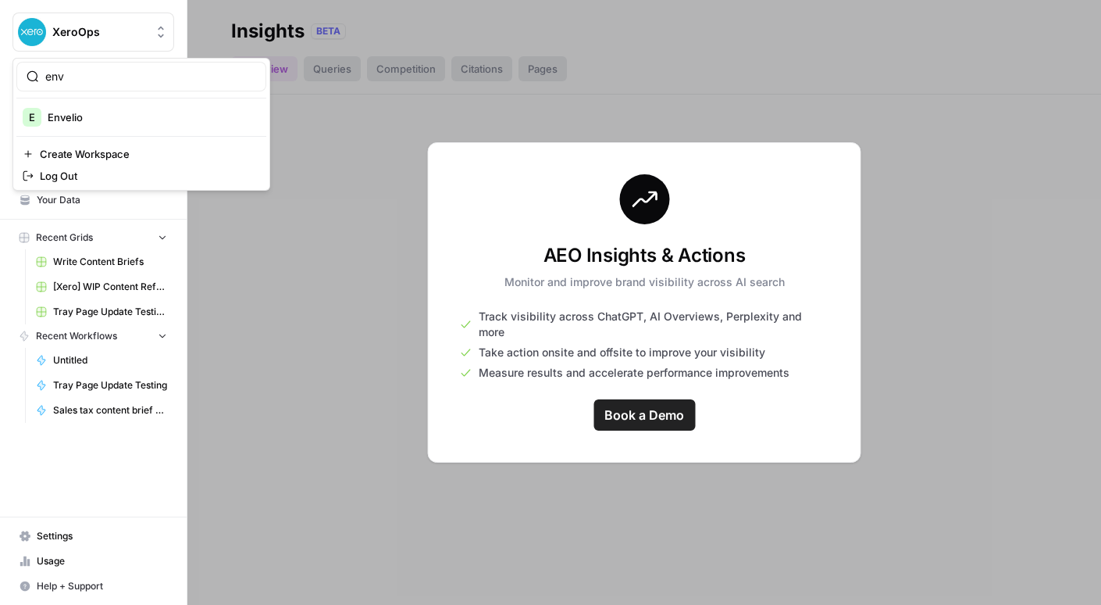
type input "env"
click at [105, 123] on span "Envelio" at bounding box center [151, 117] width 206 height 16
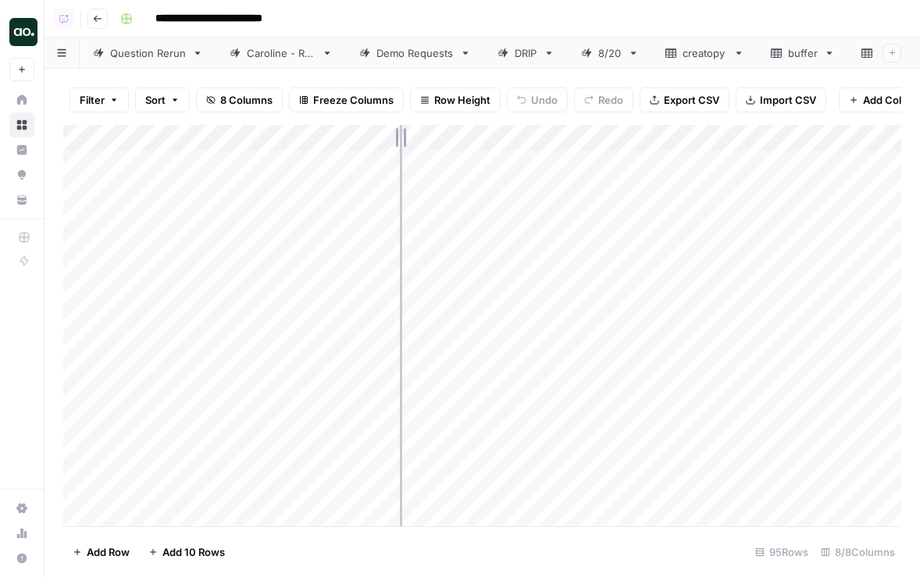
drag, startPoint x: 344, startPoint y: 137, endPoint x: 439, endPoint y: 133, distance: 95.4
click at [440, 135] on div "Add Column" at bounding box center [482, 326] width 838 height 402
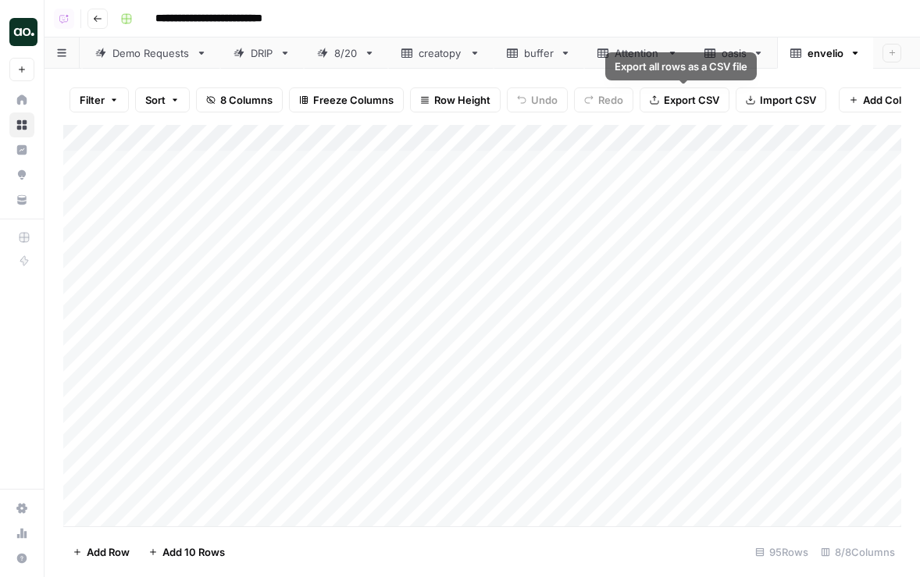
click at [280, 137] on div "Add Column" at bounding box center [482, 326] width 838 height 402
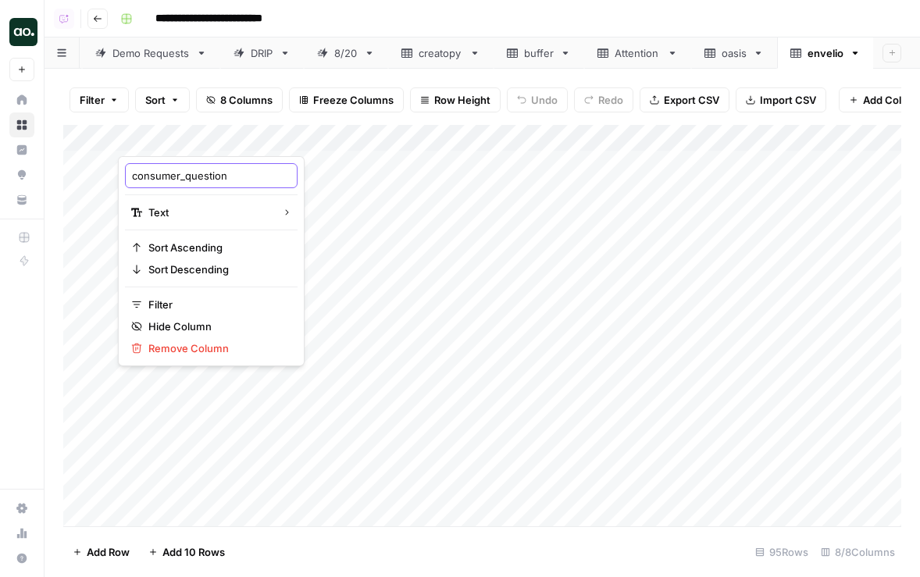
drag, startPoint x: 187, startPoint y: 177, endPoint x: 20, endPoint y: 177, distance: 166.4
click at [20, 177] on body "**********" at bounding box center [460, 288] width 920 height 577
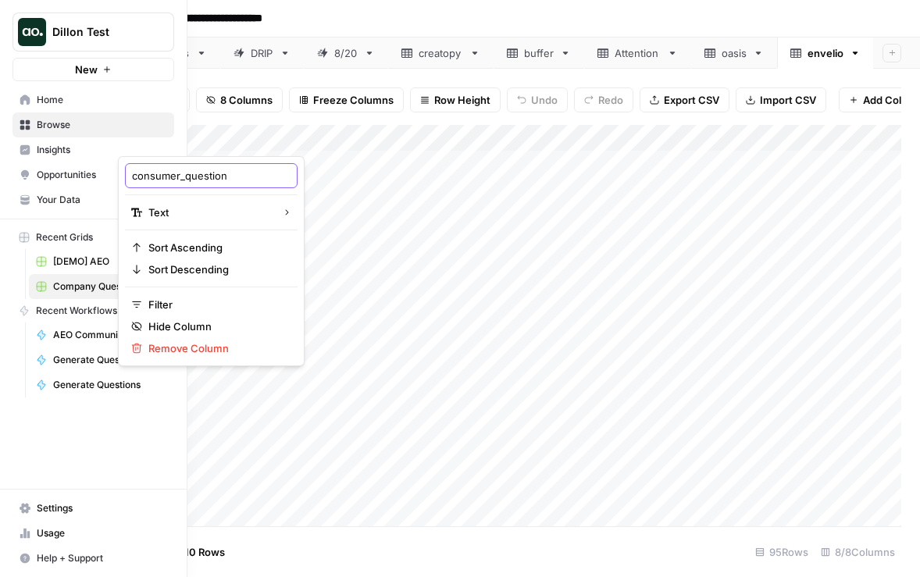
click at [164, 178] on input "consumer_question" at bounding box center [211, 176] width 159 height 16
drag, startPoint x: 185, startPoint y: 177, endPoint x: 119, endPoint y: 170, distance: 66.8
click at [119, 170] on div "consumer_question Text Sort Ascending Sort Descending Filter Hide Column Remove…" at bounding box center [211, 261] width 187 height 210
type input "question"
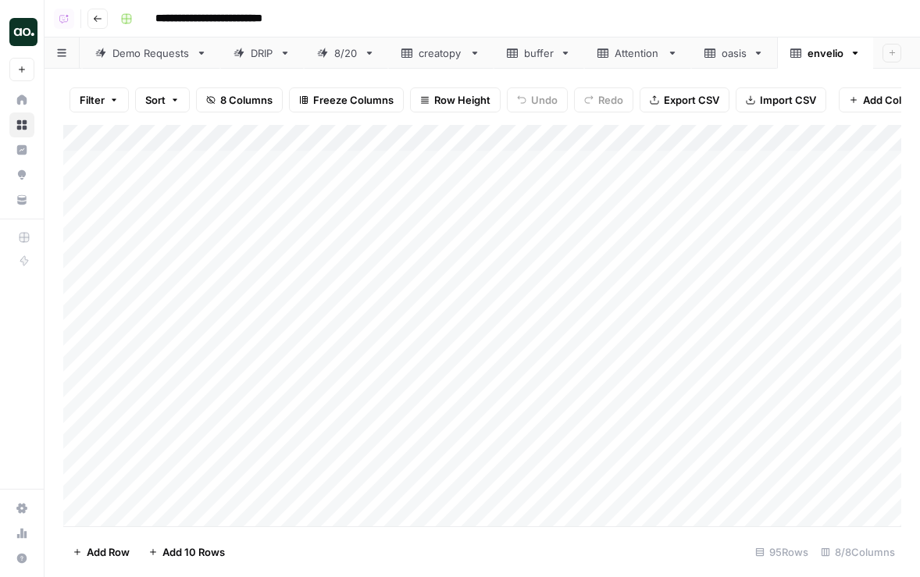
click at [680, 95] on span "Export CSV" at bounding box center [691, 100] width 55 height 16
click at [855, 55] on icon "button" at bounding box center [855, 53] width 11 height 11
click at [820, 141] on span "Delete Sheet" at bounding box center [803, 140] width 75 height 16
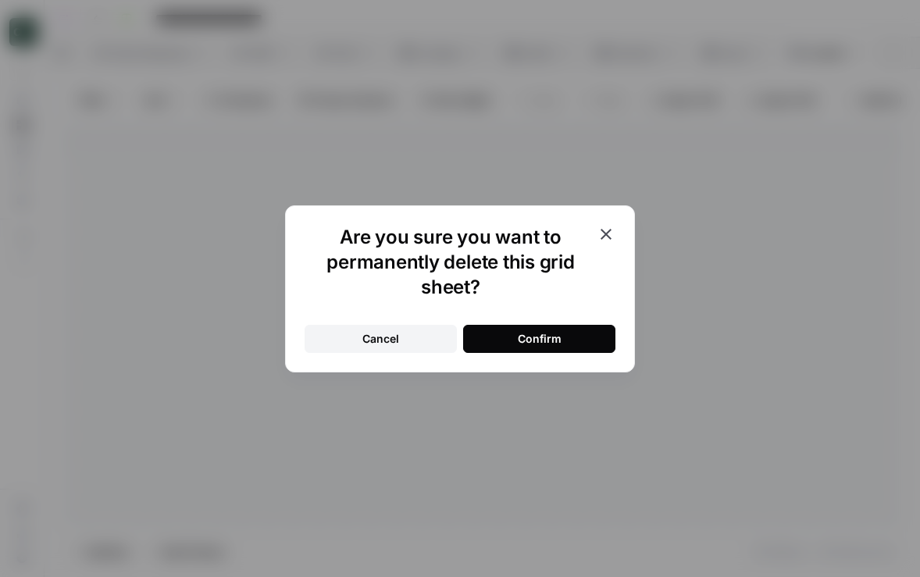
click at [590, 339] on button "Confirm" at bounding box center [539, 339] width 152 height 28
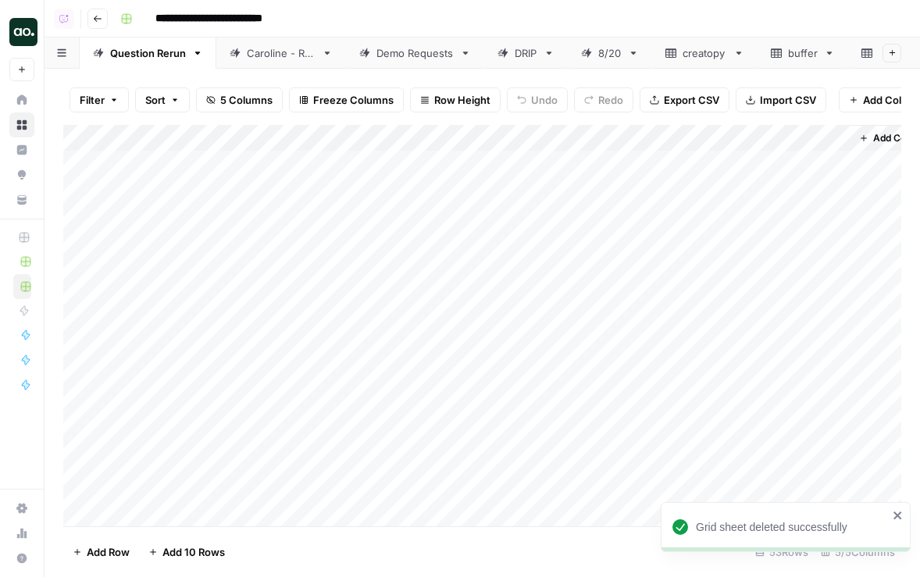
click at [785, 59] on div "buffer" at bounding box center [794, 53] width 47 height 16
click at [828, 52] on icon "button" at bounding box center [829, 53] width 5 height 3
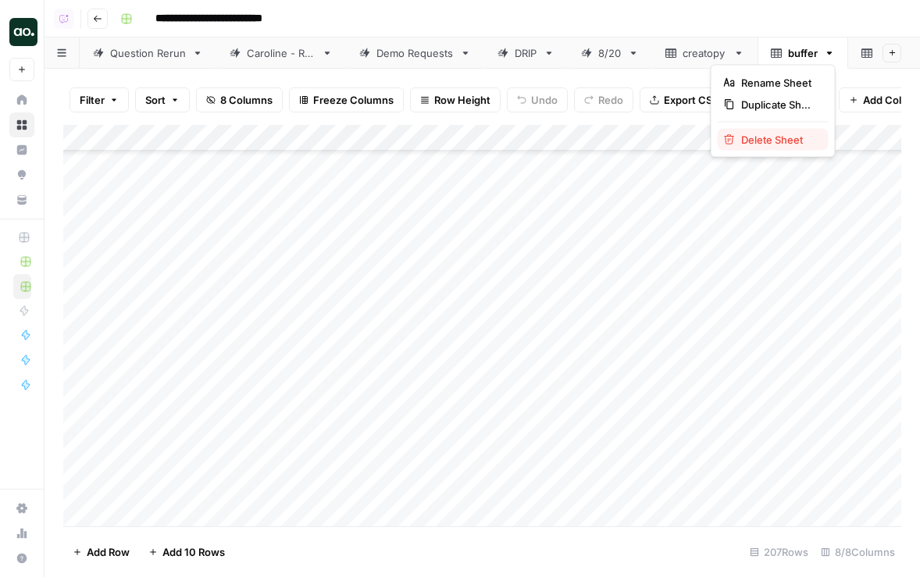
click at [791, 135] on span "Delete Sheet" at bounding box center [778, 140] width 75 height 16
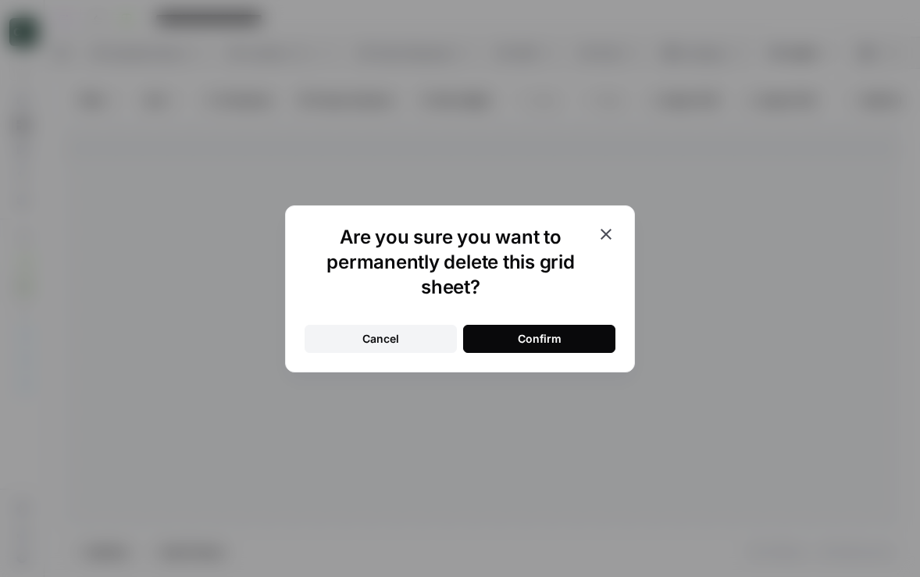
click at [534, 334] on div "Confirm" at bounding box center [540, 339] width 44 height 16
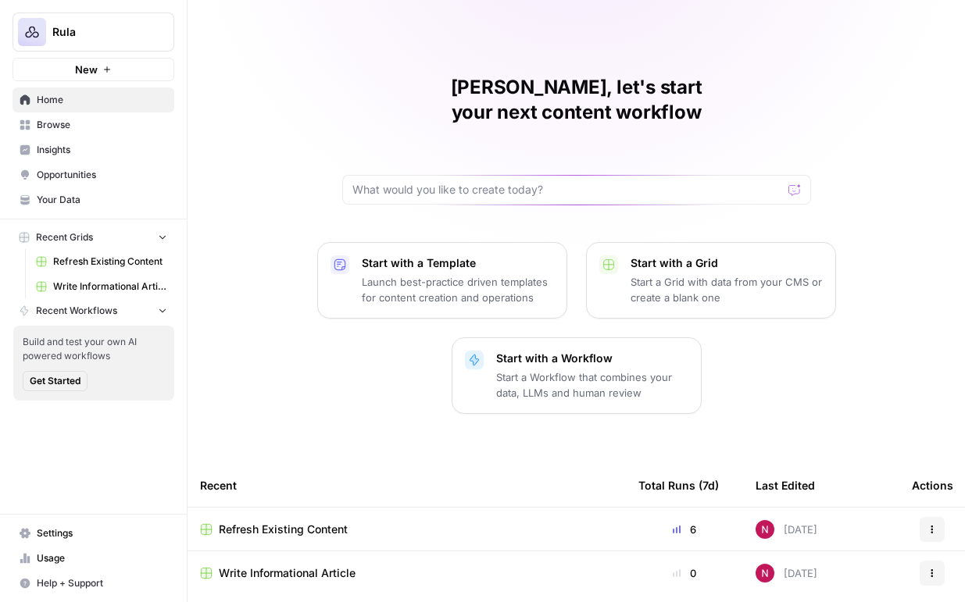
click at [81, 207] on link "Your Data" at bounding box center [93, 199] width 162 height 25
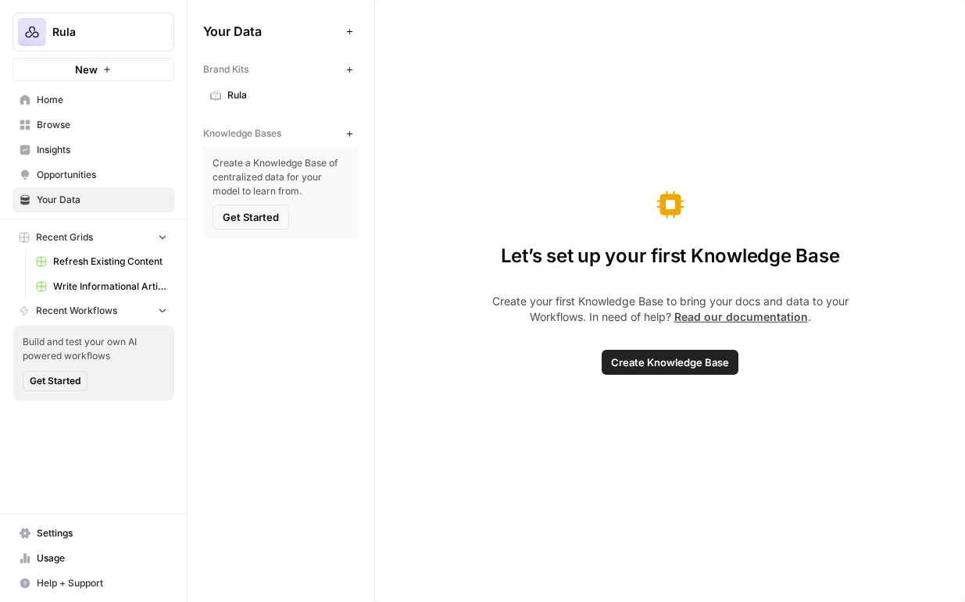
click at [260, 93] on span "Rula" at bounding box center [289, 95] width 124 height 14
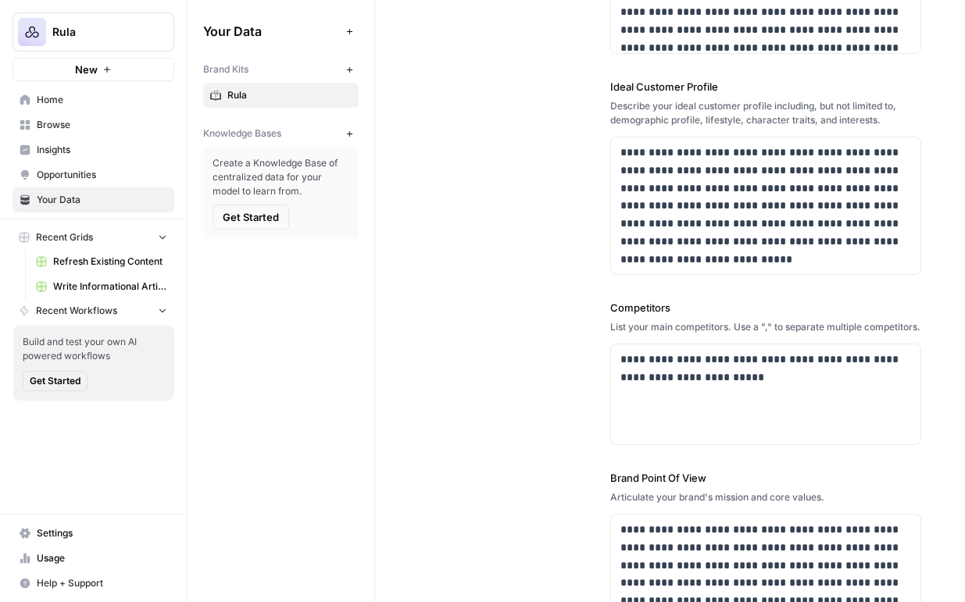
scroll to position [448, 0]
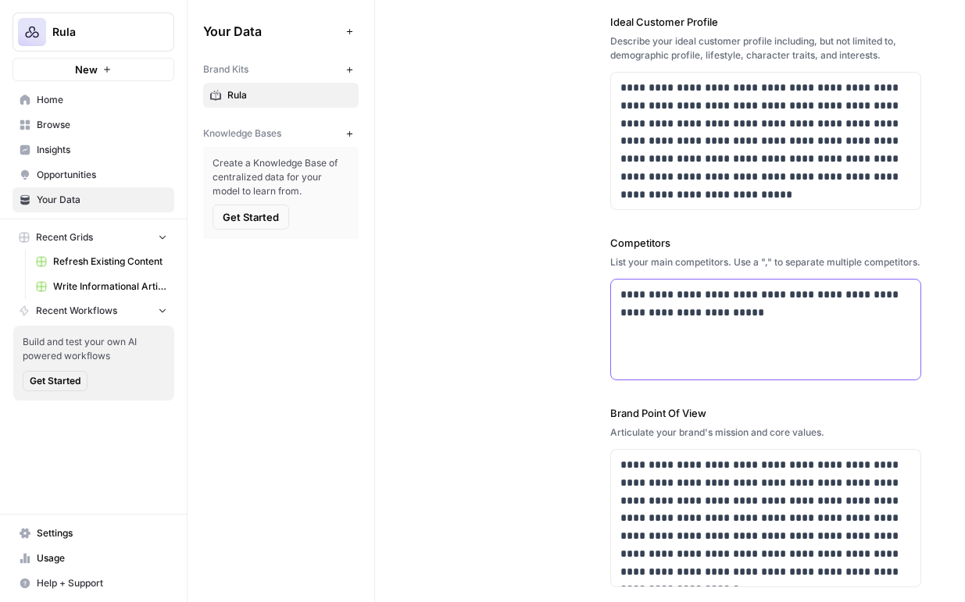
drag, startPoint x: 757, startPoint y: 330, endPoint x: 603, endPoint y: 305, distance: 155.8
click at [603, 305] on div "**********" at bounding box center [670, 118] width 502 height 1004
copy p "**********"
click at [105, 34] on span "Rula" at bounding box center [99, 32] width 95 height 16
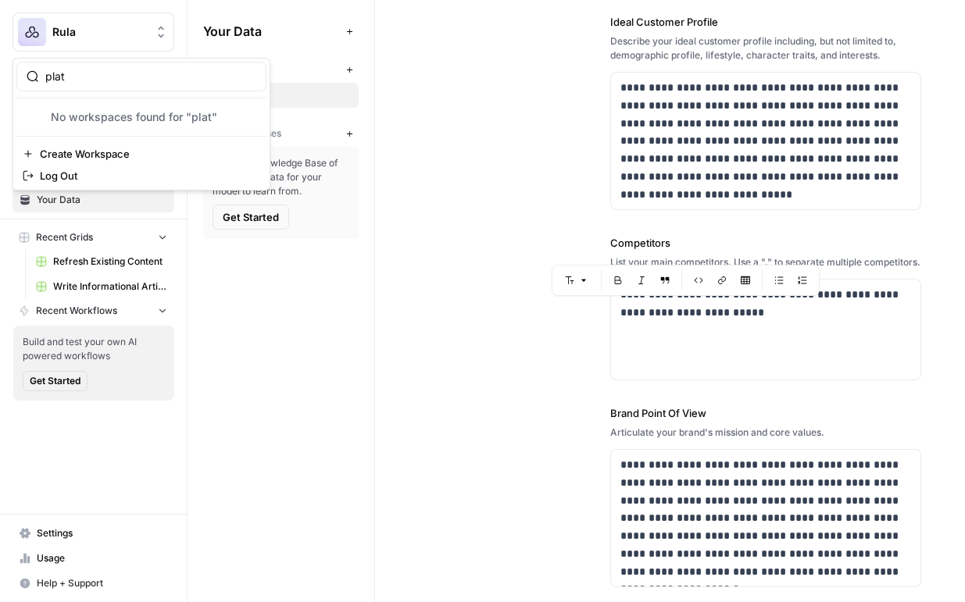
type input "plat"
click at [252, 78] on input "plat" at bounding box center [150, 77] width 211 height 16
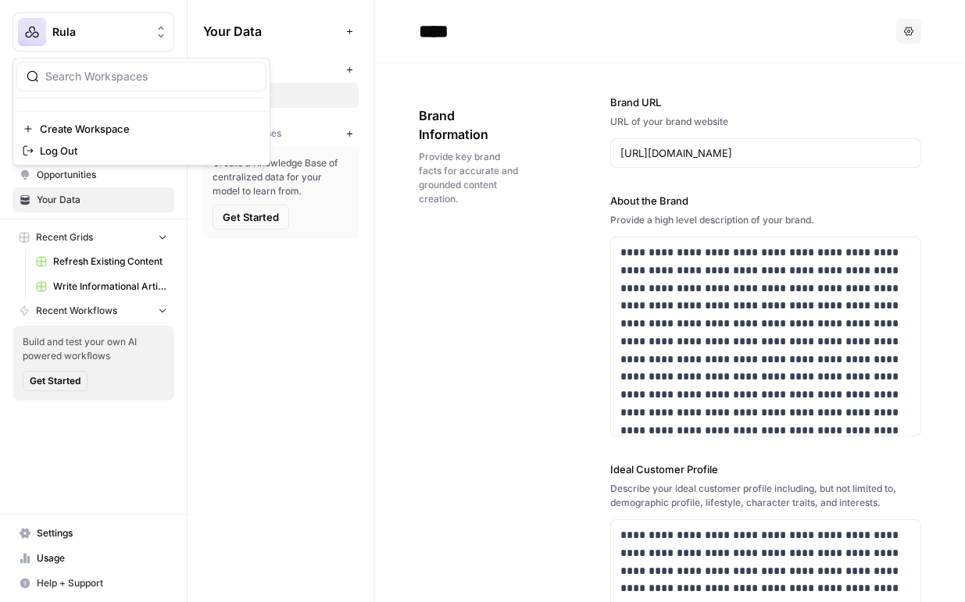
click at [87, 27] on span "Rula" at bounding box center [99, 32] width 95 height 16
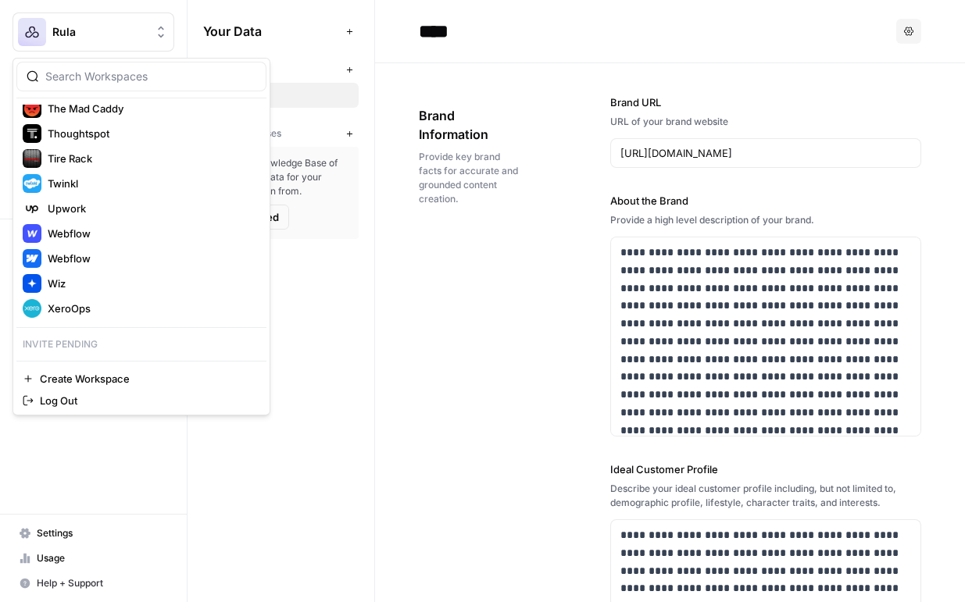
scroll to position [1958, 0]
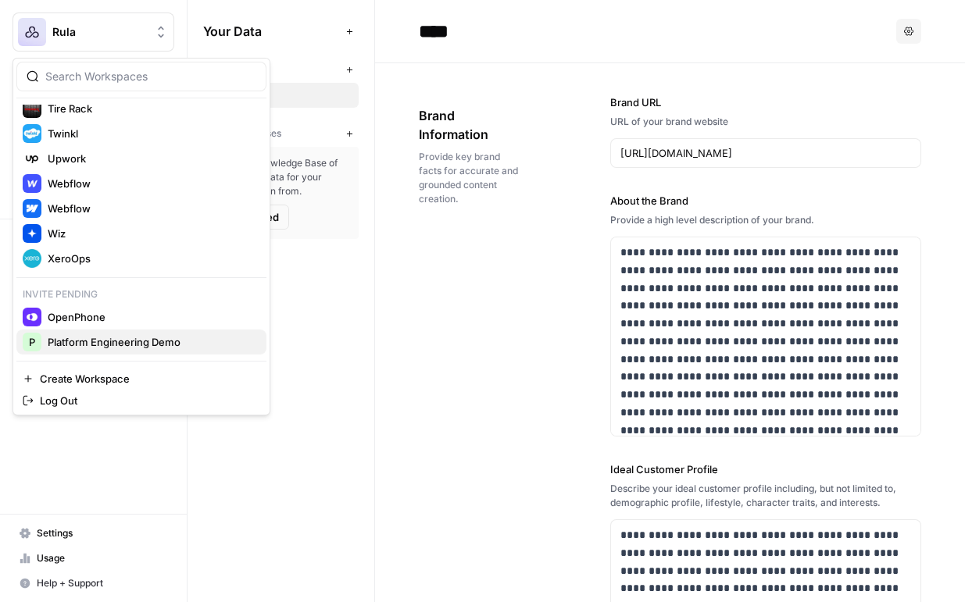
click at [115, 337] on span "Platform Engineering Demo" at bounding box center [151, 342] width 206 height 16
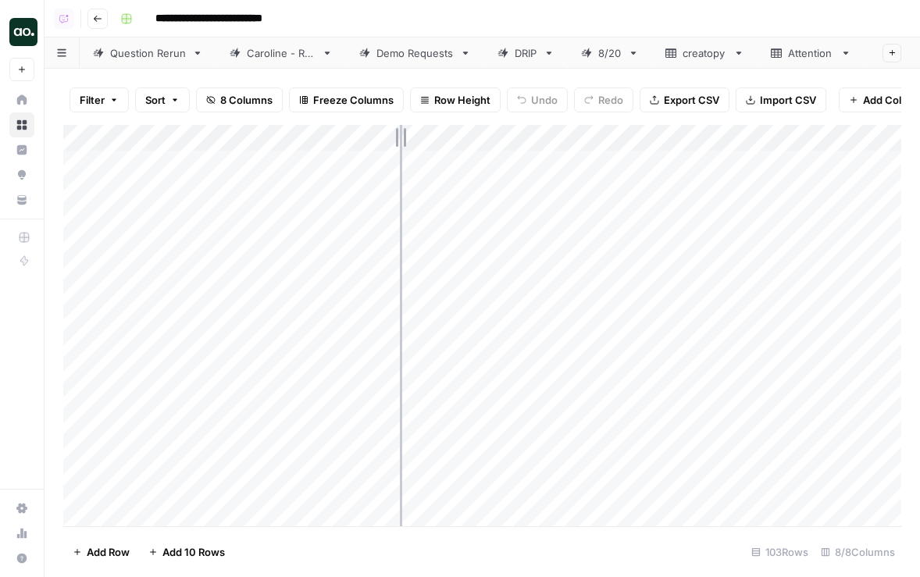
drag, startPoint x: 342, startPoint y: 130, endPoint x: 404, endPoint y: 129, distance: 61.7
click at [405, 130] on div "Add Column" at bounding box center [482, 326] width 838 height 402
click at [320, 248] on div "Add Column" at bounding box center [482, 326] width 838 height 402
click at [82, 248] on div "Add Column" at bounding box center [482, 326] width 838 height 402
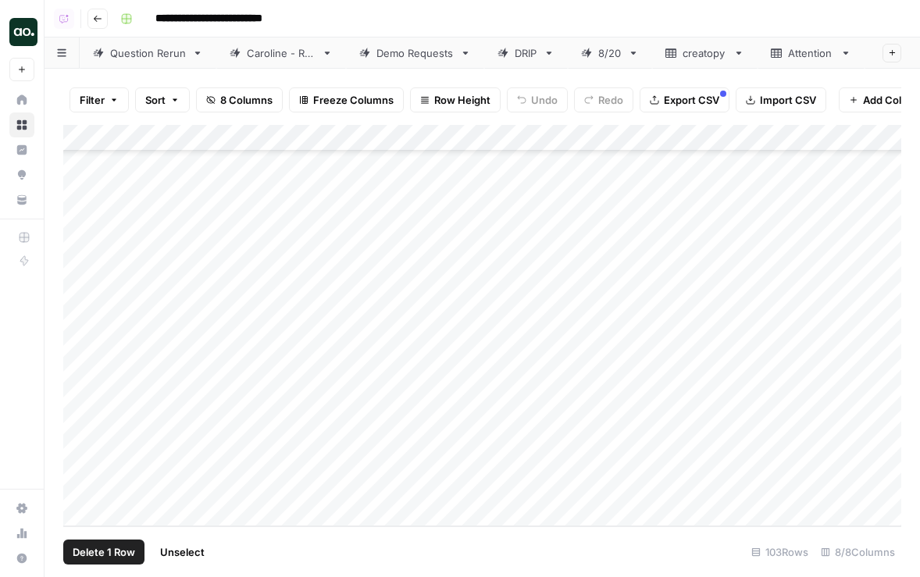
click at [92, 555] on span "Delete 1 Row" at bounding box center [104, 552] width 62 height 16
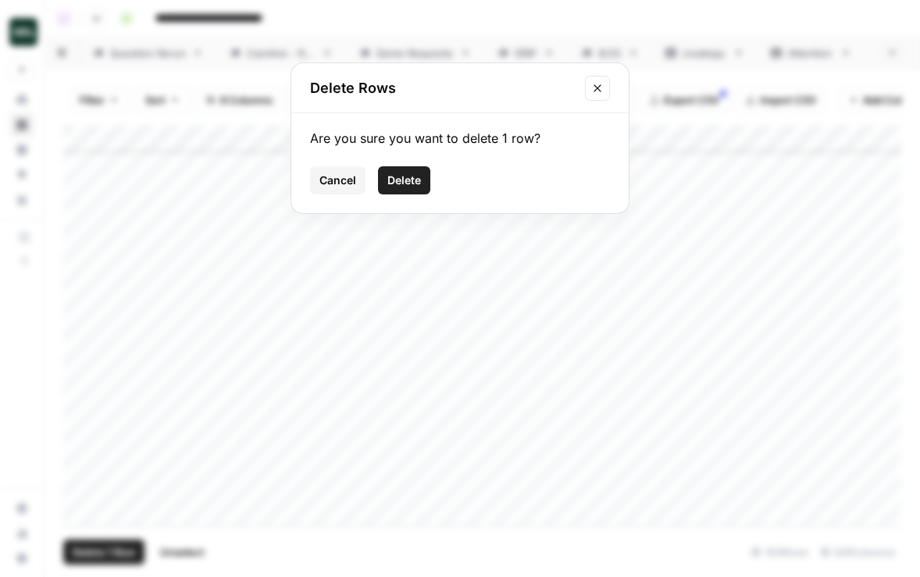
click at [407, 178] on span "Delete" at bounding box center [404, 181] width 34 height 16
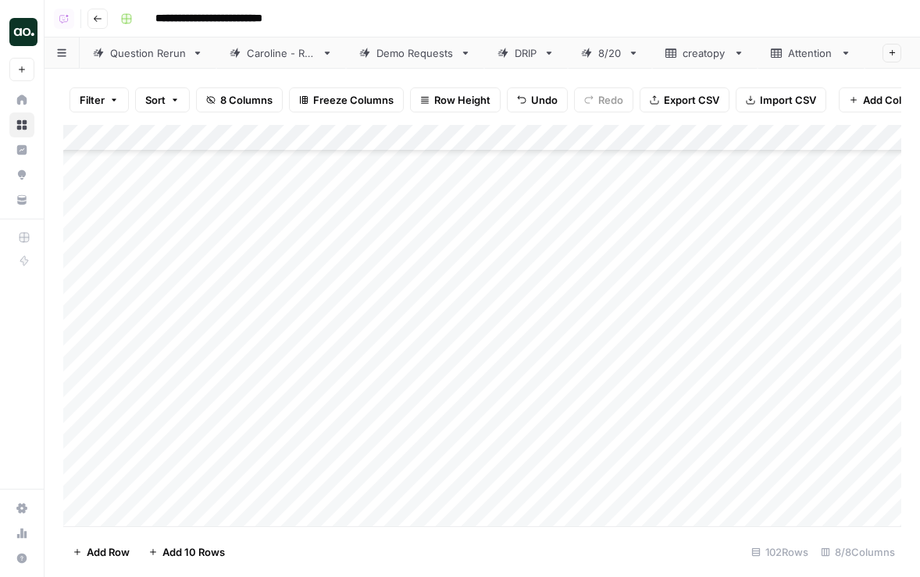
scroll to position [0, 0]
click at [696, 98] on span "Export CSV" at bounding box center [691, 100] width 55 height 16
click at [214, 140] on div "Add Column" at bounding box center [482, 326] width 838 height 402
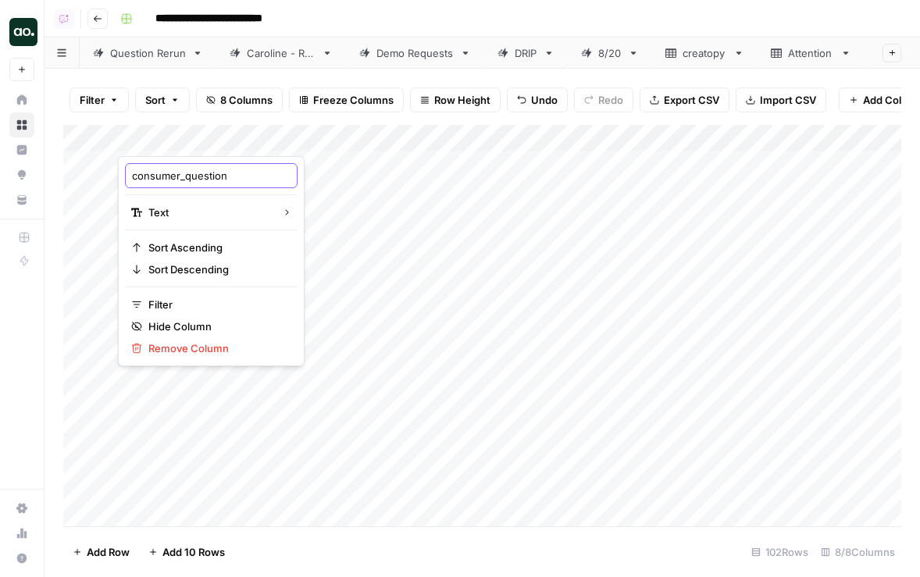
click at [178, 179] on input "consumer_question" at bounding box center [211, 176] width 159 height 16
drag, startPoint x: 187, startPoint y: 179, endPoint x: 73, endPoint y: 175, distance: 113.3
click at [73, 175] on body "**********" at bounding box center [460, 288] width 920 height 577
drag, startPoint x: 132, startPoint y: 177, endPoint x: 184, endPoint y: 177, distance: 52.3
click at [184, 177] on input "consumer_question" at bounding box center [211, 176] width 159 height 16
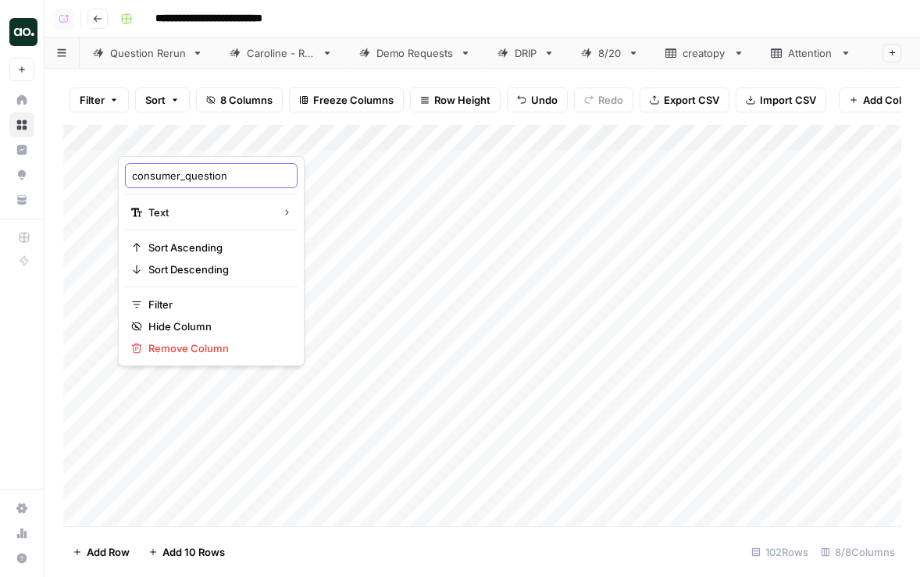
type input "question"
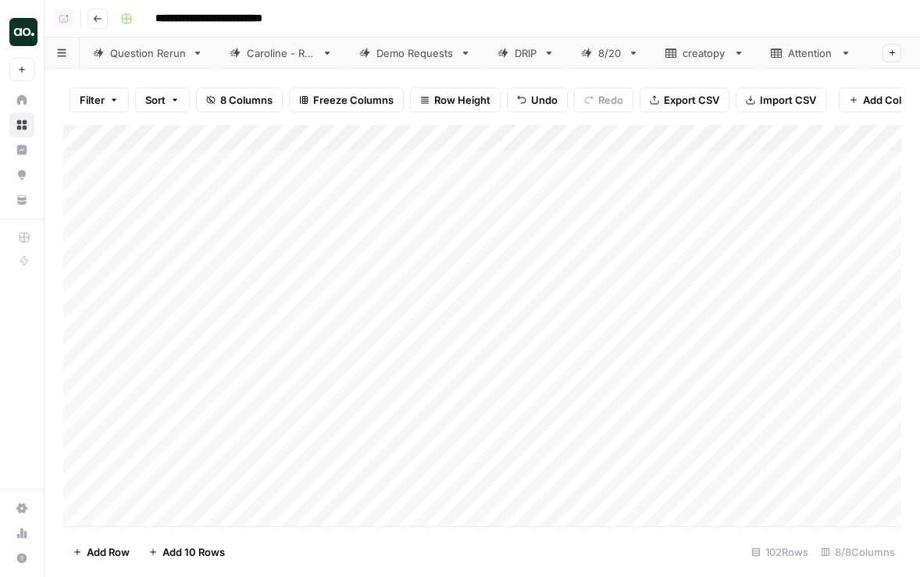
click at [676, 69] on div "Filter Sort 8 Columns Freeze Columns Row Height Undo Redo Export CSV Import CSV…" at bounding box center [483, 323] width 876 height 509
click at [671, 92] on span "Export CSV" at bounding box center [691, 100] width 55 height 16
